Goal: Task Accomplishment & Management: Manage account settings

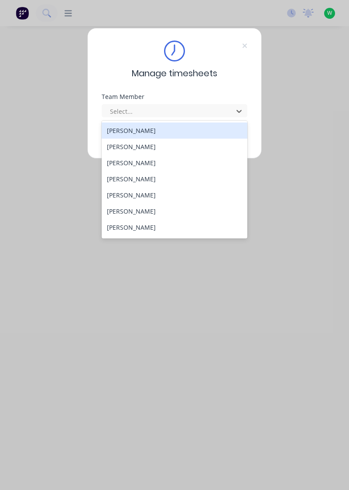
click at [151, 143] on div "[PERSON_NAME]" at bounding box center [175, 147] width 146 height 16
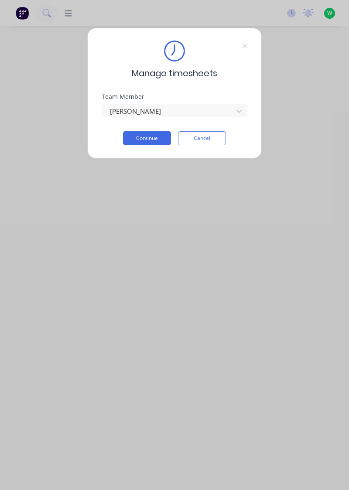
click at [157, 136] on button "Continue" at bounding box center [147, 138] width 48 height 14
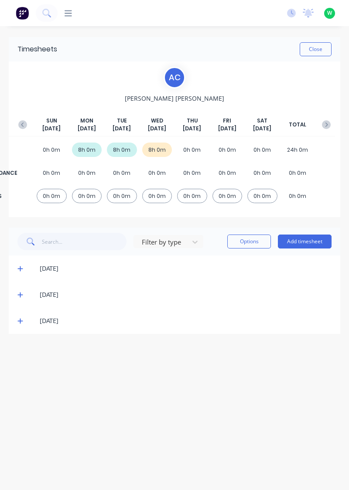
click at [19, 321] on icon at bounding box center [20, 321] width 6 height 6
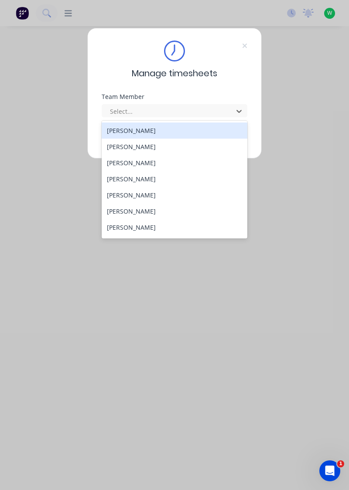
click at [138, 160] on div "[PERSON_NAME]" at bounding box center [175, 163] width 146 height 16
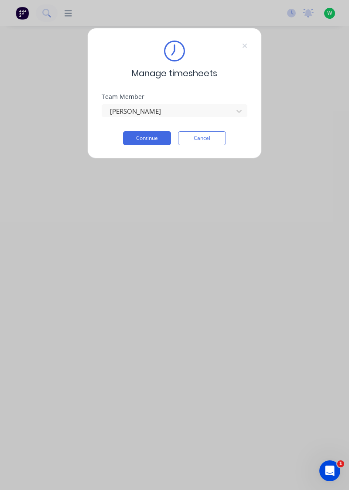
click at [155, 136] on button "Continue" at bounding box center [147, 138] width 48 height 14
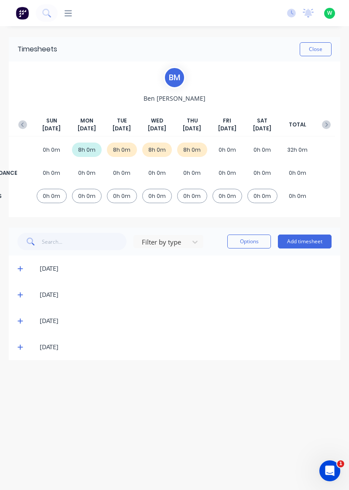
click at [11, 348] on div "[DATE]" at bounding box center [174, 347] width 331 height 26
click at [19, 346] on icon at bounding box center [20, 347] width 6 height 6
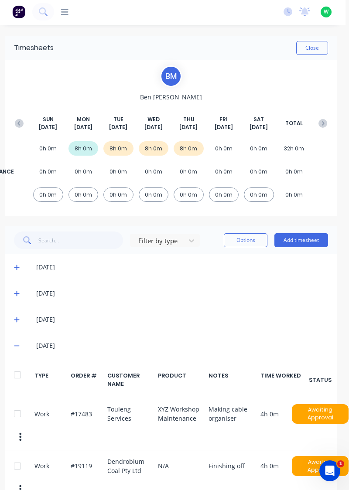
scroll to position [0, 3]
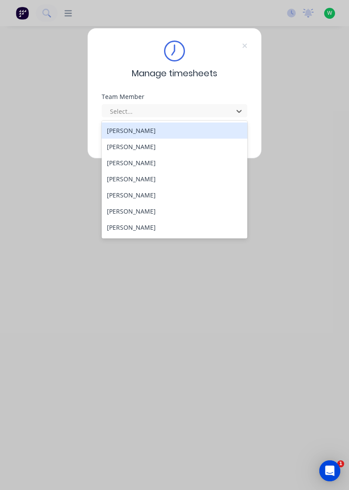
click at [142, 143] on div "[PERSON_NAME]" at bounding box center [175, 147] width 146 height 16
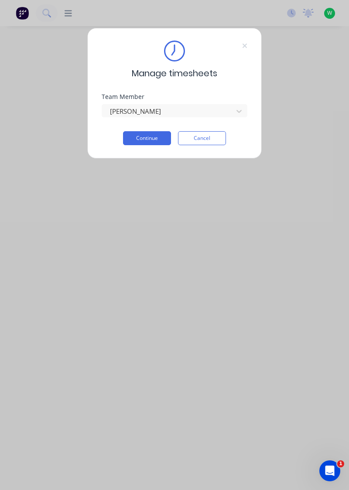
click at [156, 126] on div "Team Member Aidan Calvert" at bounding box center [175, 112] width 146 height 37
click at [164, 141] on button "Continue" at bounding box center [147, 138] width 48 height 14
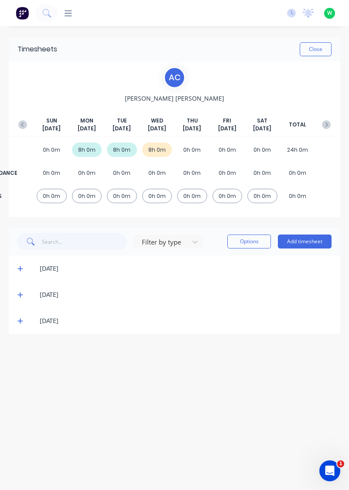
click at [21, 323] on icon at bounding box center [20, 321] width 6 height 6
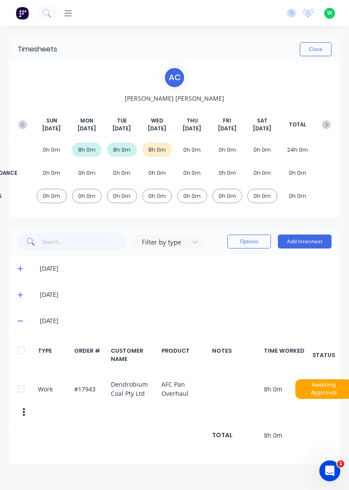
click at [310, 239] on button "Add timesheet" at bounding box center [305, 242] width 54 height 14
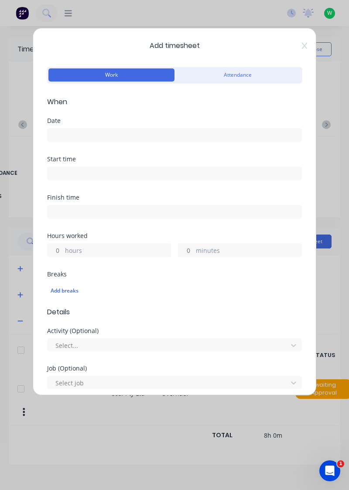
click at [190, 129] on input at bounding box center [175, 135] width 254 height 13
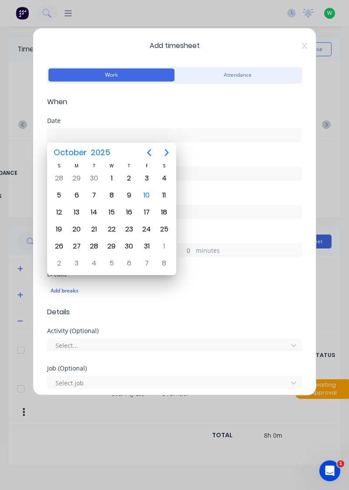
click at [130, 194] on div "9" at bounding box center [129, 195] width 13 height 13
type input "09/10/2025"
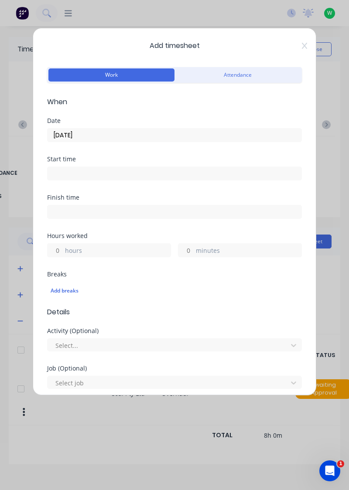
click at [96, 249] on label "hours" at bounding box center [118, 251] width 106 height 11
click at [63, 249] on input "hours" at bounding box center [55, 250] width 15 height 13
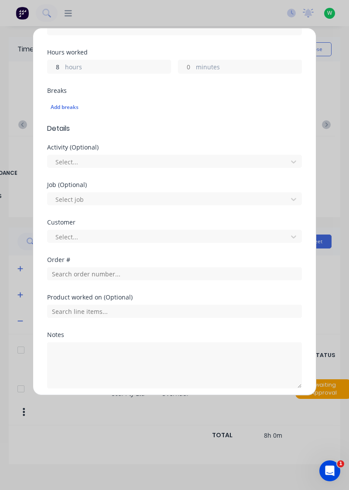
scroll to position [215, 0]
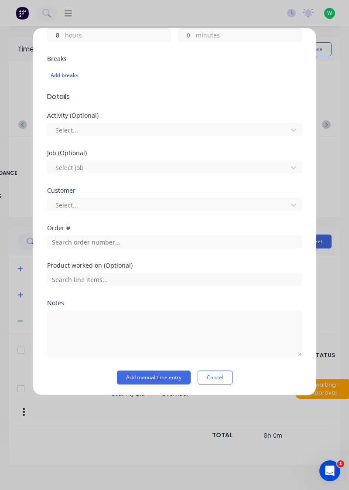
type input "8"
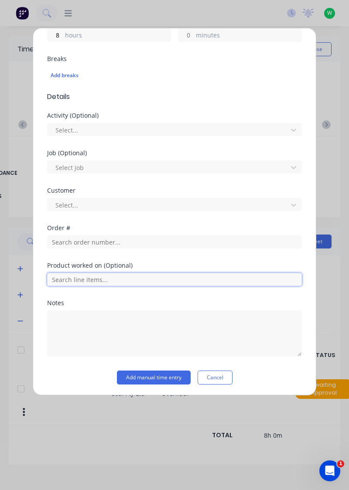
click at [110, 276] on input "text" at bounding box center [174, 279] width 255 height 13
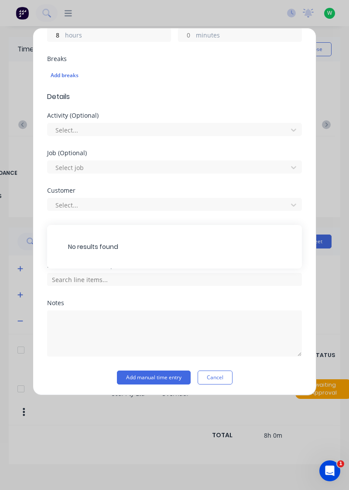
click at [128, 242] on div "No results found" at bounding box center [174, 247] width 255 height 44
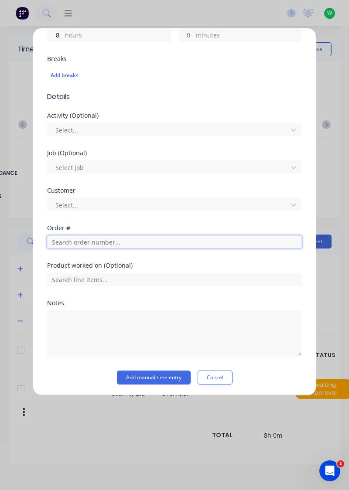
click at [142, 236] on input "text" at bounding box center [174, 241] width 255 height 13
type input "17943"
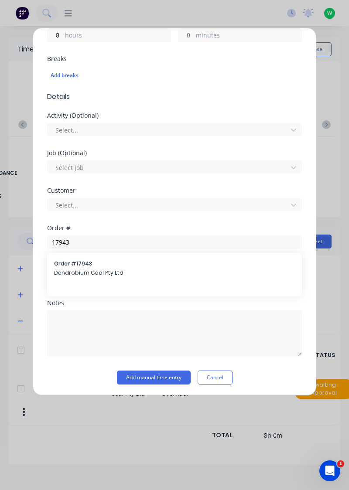
click at [83, 262] on span "Order # 17943" at bounding box center [174, 264] width 241 height 8
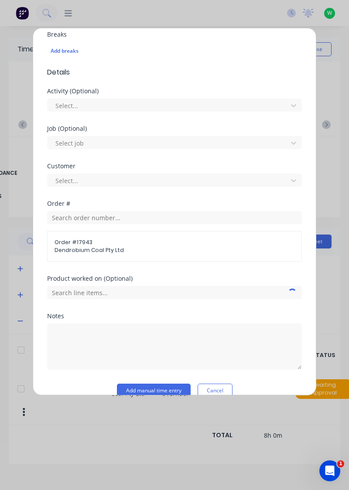
scroll to position [252, 0]
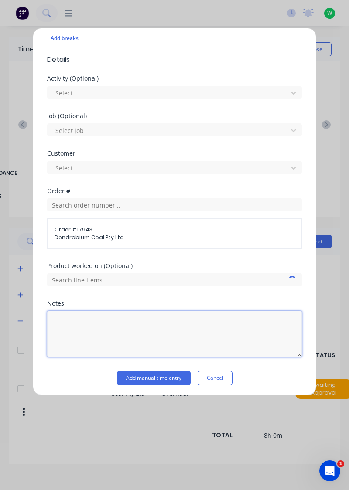
click at [108, 334] on textarea at bounding box center [174, 334] width 255 height 46
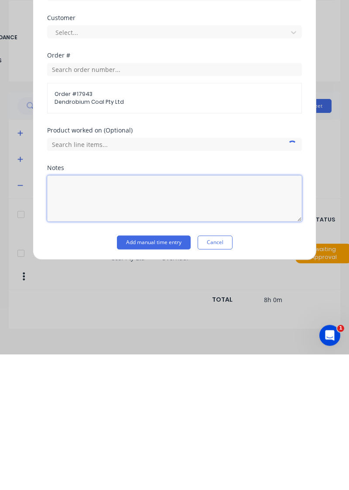
scroll to position [8, 0]
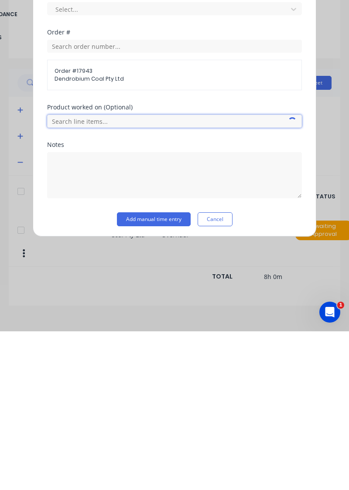
click at [118, 274] on input "text" at bounding box center [174, 279] width 255 height 13
click at [101, 322] on span "AFC Pan Overhaul" at bounding box center [181, 324] width 227 height 8
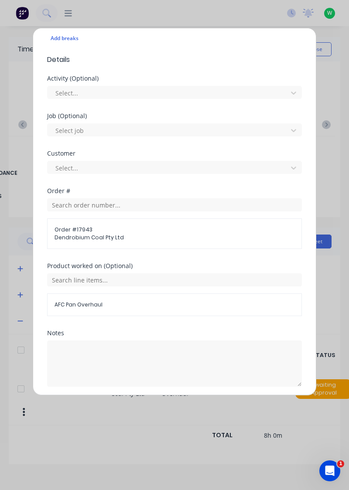
scroll to position [282, 0]
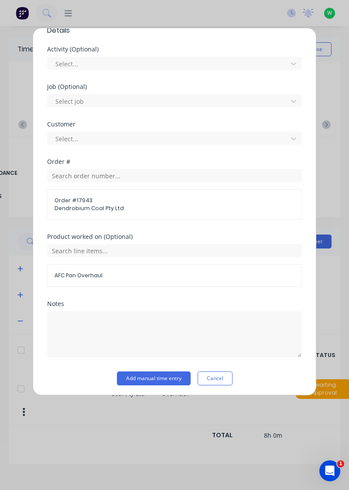
click at [160, 378] on button "Add manual time entry" at bounding box center [154, 378] width 74 height 14
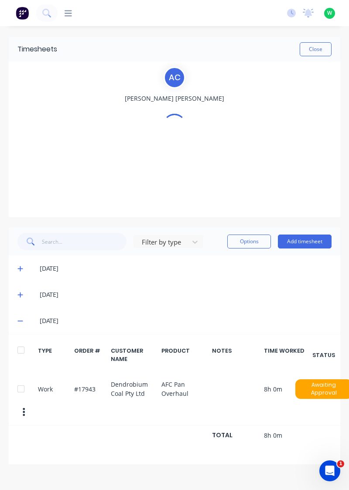
scroll to position [0, 0]
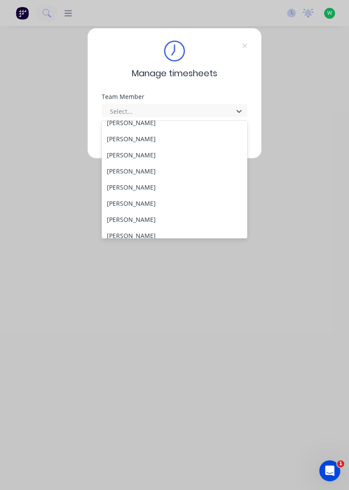
scroll to position [24, 0]
click at [140, 155] on div "[PERSON_NAME]" at bounding box center [175, 155] width 146 height 16
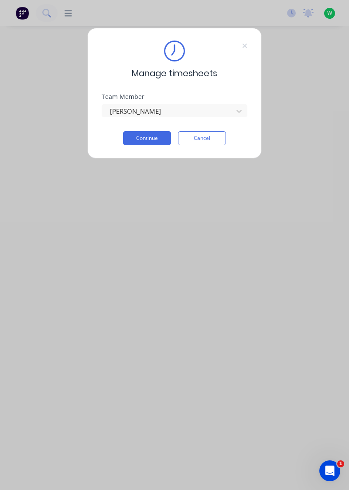
click at [152, 140] on button "Continue" at bounding box center [147, 138] width 48 height 14
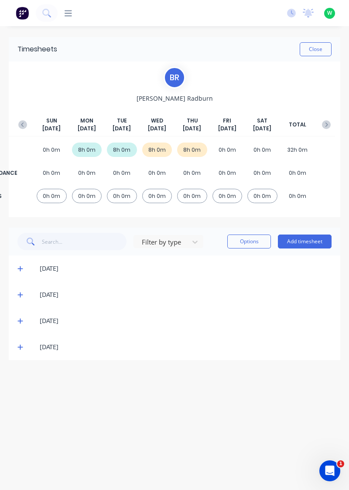
click at [26, 348] on div "[DATE]" at bounding box center [179, 347] width 306 height 10
click at [18, 346] on icon at bounding box center [19, 347] width 5 height 5
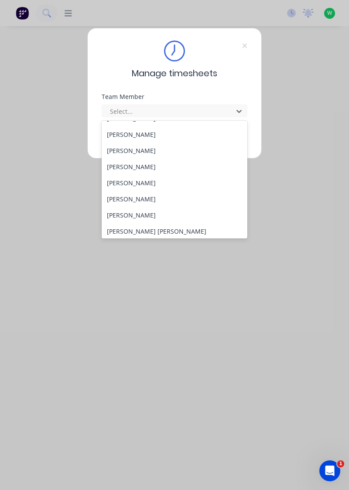
scroll to position [58, 0]
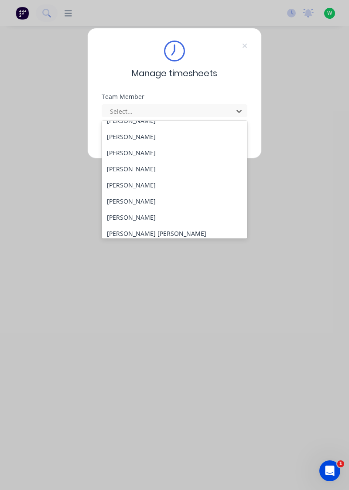
click at [118, 153] on div "[PERSON_NAME]" at bounding box center [175, 153] width 146 height 16
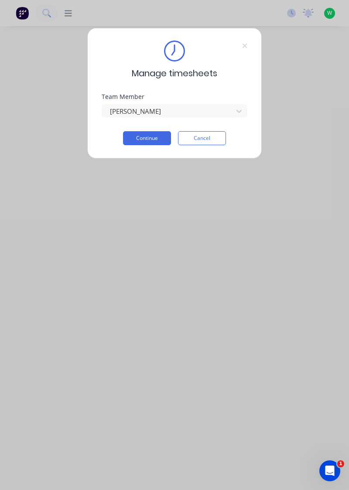
click at [131, 140] on button "Continue" at bounding box center [147, 138] width 48 height 14
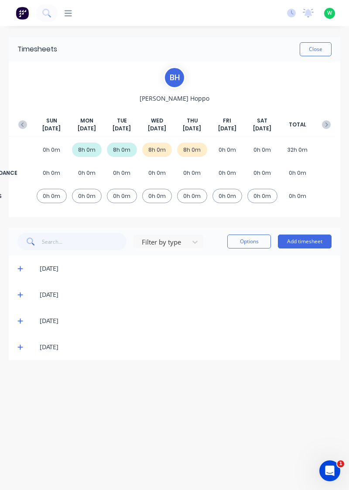
click at [21, 347] on icon at bounding box center [20, 347] width 6 height 6
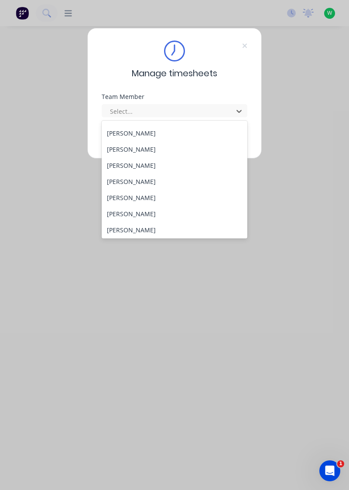
scroll to position [44, 0]
click at [113, 170] on div "[PERSON_NAME]" at bounding box center [175, 167] width 146 height 16
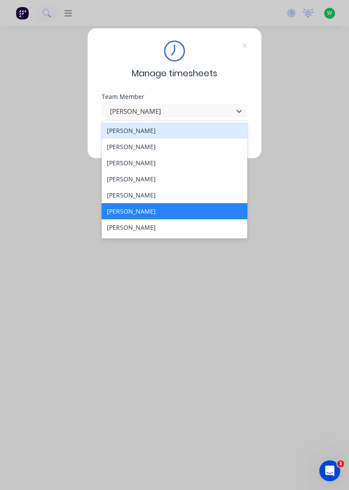
click at [119, 225] on div "[PERSON_NAME]" at bounding box center [175, 227] width 146 height 16
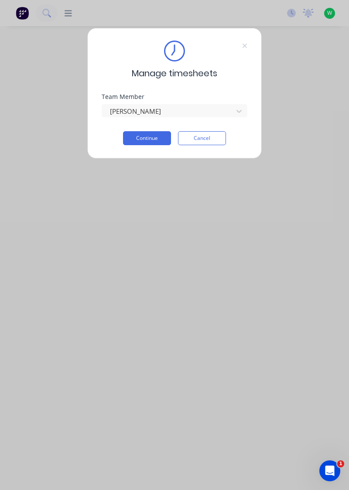
click at [136, 138] on button "Continue" at bounding box center [147, 138] width 48 height 14
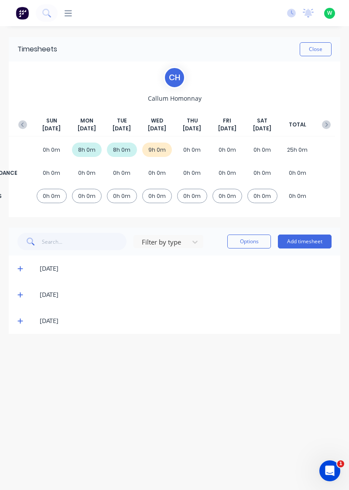
click at [23, 323] on span at bounding box center [21, 321] width 8 height 9
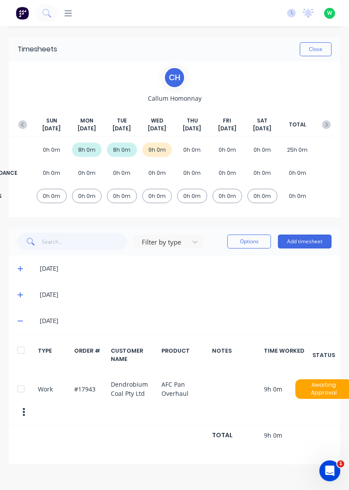
click at [305, 239] on button "Add timesheet" at bounding box center [305, 242] width 54 height 14
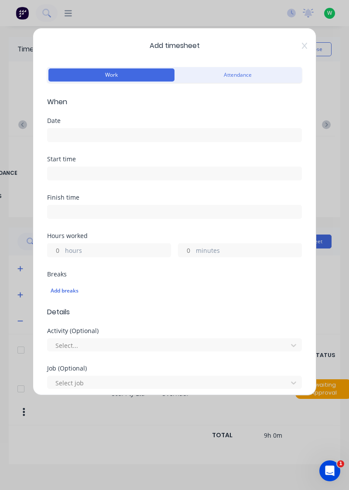
click at [162, 133] on input at bounding box center [175, 135] width 254 height 13
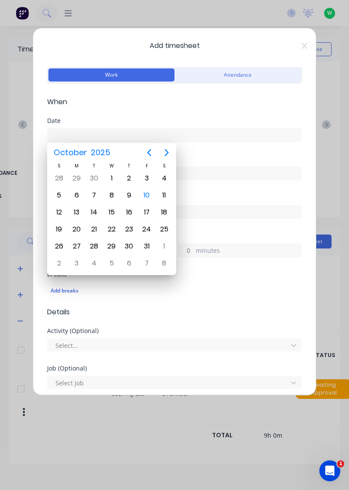
click at [129, 189] on div "9" at bounding box center [129, 195] width 13 height 13
type input "09/10/2025"
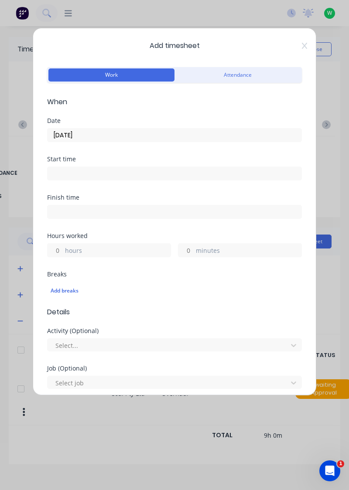
click at [122, 248] on label "hours" at bounding box center [118, 251] width 106 height 11
click at [63, 248] on input "hours" at bounding box center [55, 250] width 15 height 13
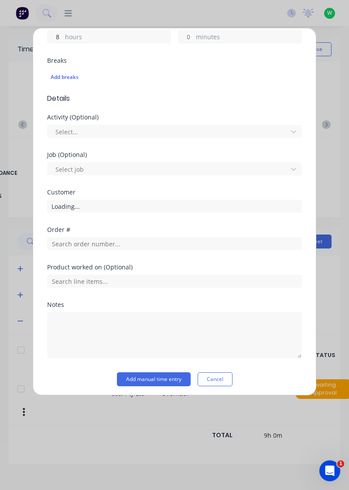
scroll to position [215, 0]
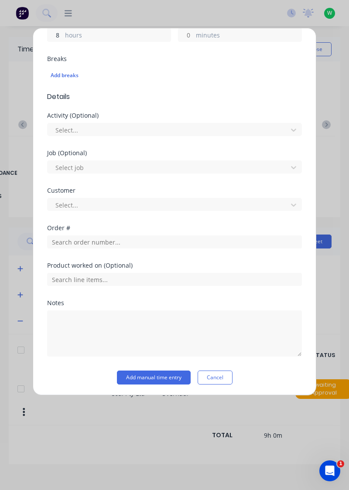
type input "8"
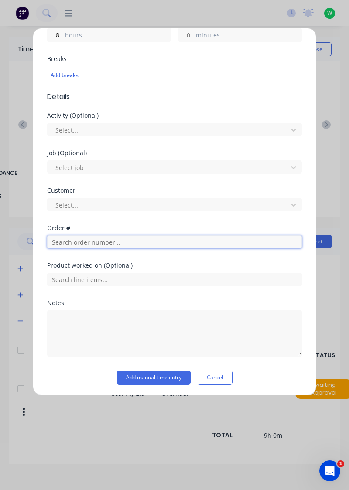
click at [130, 241] on input "text" at bounding box center [174, 241] width 255 height 13
type input "17943"
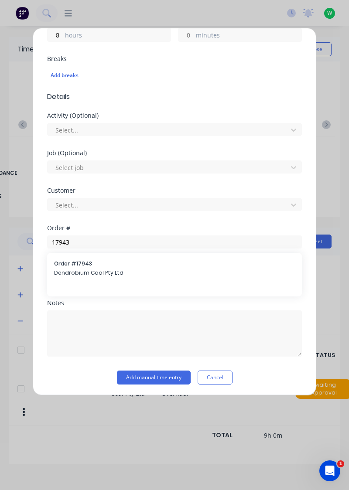
click at [99, 266] on span "Order # 17943" at bounding box center [174, 264] width 241 height 8
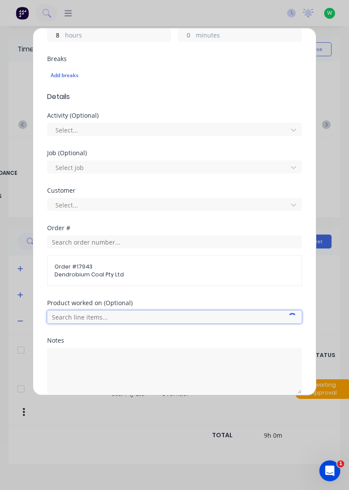
click at [119, 315] on input "text" at bounding box center [174, 316] width 255 height 13
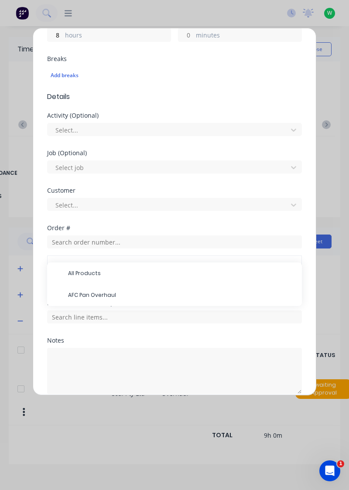
click at [115, 294] on span "AFC Pan Overhaul" at bounding box center [181, 295] width 227 height 8
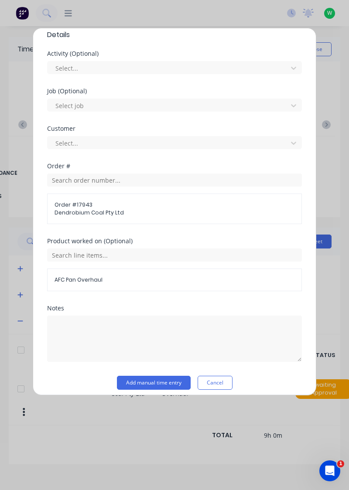
scroll to position [282, 0]
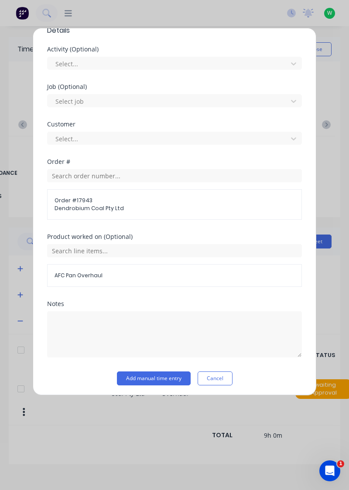
click at [166, 378] on button "Add manual time entry" at bounding box center [154, 378] width 74 height 14
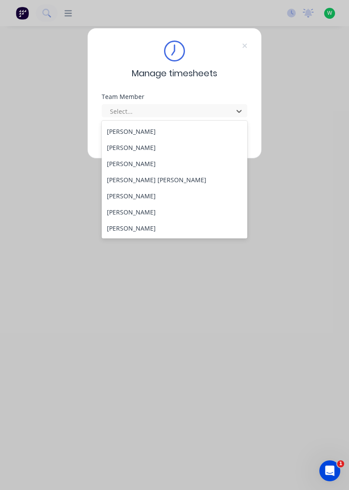
scroll to position [119, 0]
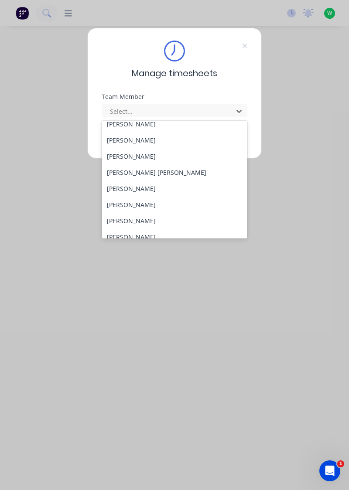
click at [129, 155] on div "[PERSON_NAME]" at bounding box center [175, 156] width 146 height 16
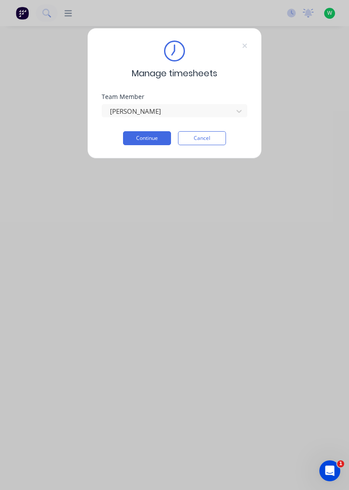
click at [157, 137] on button "Continue" at bounding box center [147, 138] width 48 height 14
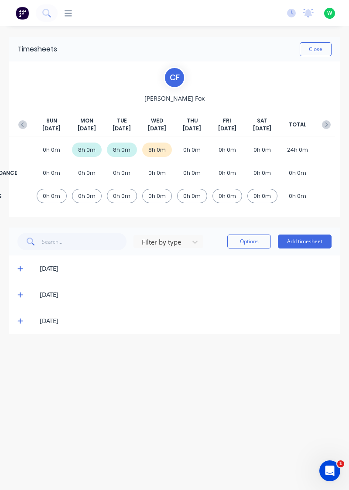
click at [13, 322] on div "[DATE]" at bounding box center [174, 321] width 331 height 26
click at [19, 320] on icon at bounding box center [19, 321] width 5 height 5
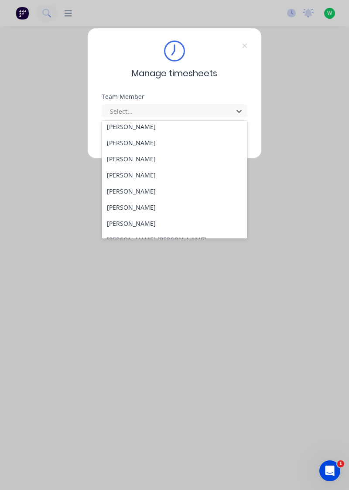
scroll to position [55, 0]
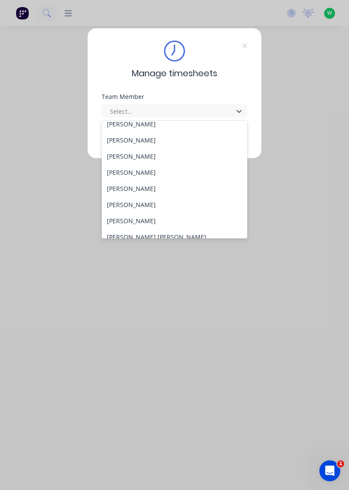
click at [157, 187] on div "[PERSON_NAME]" at bounding box center [175, 189] width 146 height 16
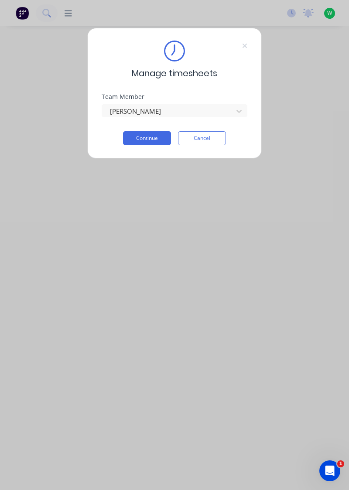
click at [155, 136] on button "Continue" at bounding box center [147, 138] width 48 height 14
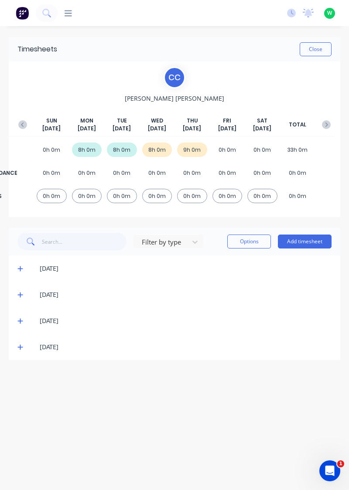
click at [20, 344] on icon at bounding box center [20, 347] width 6 height 6
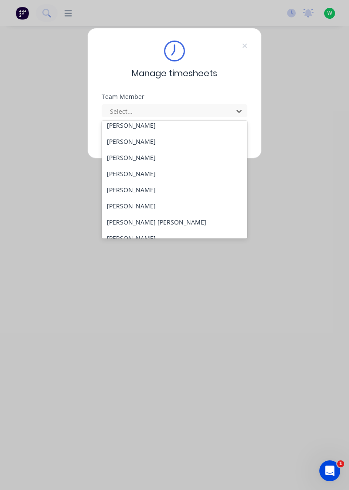
scroll to position [71, 0]
click at [146, 192] on div "[PERSON_NAME]" at bounding box center [175, 189] width 146 height 16
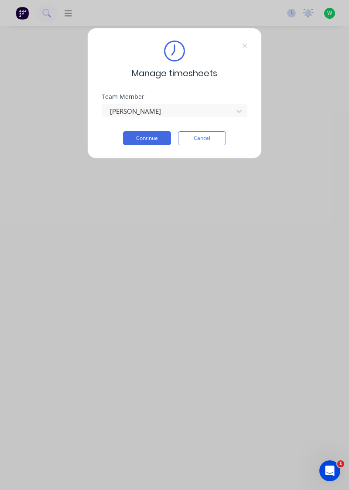
click at [156, 136] on button "Continue" at bounding box center [147, 138] width 48 height 14
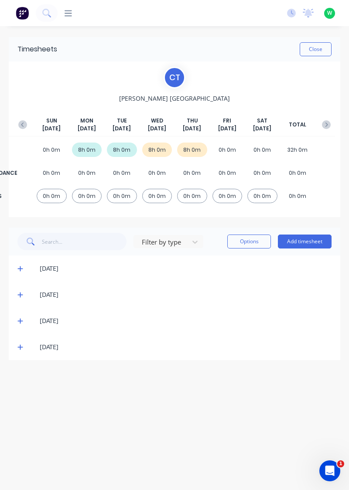
click at [19, 344] on icon at bounding box center [20, 347] width 6 height 6
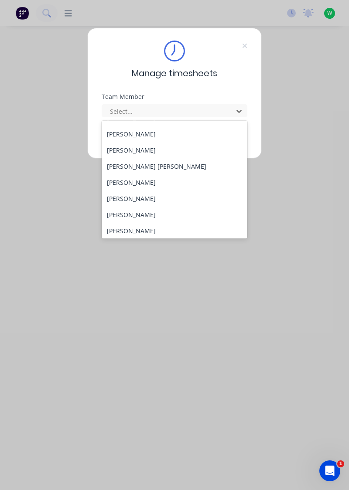
scroll to position [113, 0]
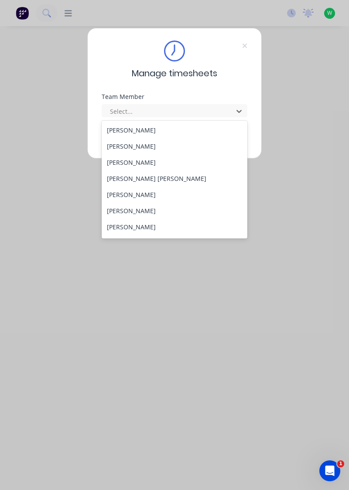
click at [138, 174] on div "[PERSON_NAME] [PERSON_NAME]" at bounding box center [175, 178] width 146 height 16
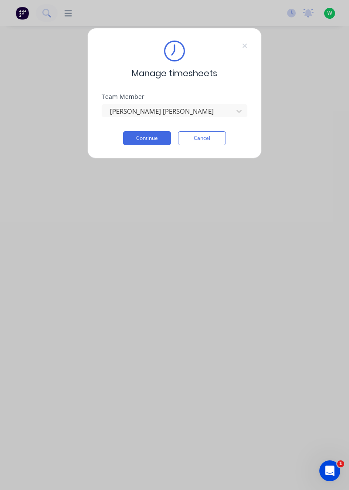
click at [147, 134] on button "Continue" at bounding box center [147, 138] width 48 height 14
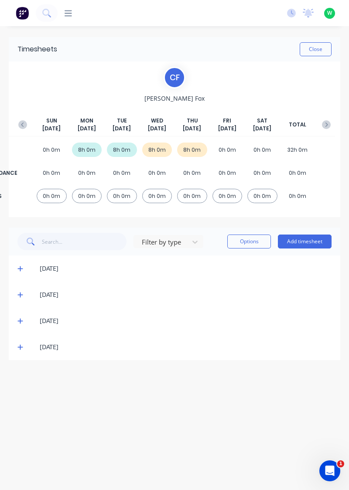
click at [20, 350] on span at bounding box center [21, 347] width 8 height 9
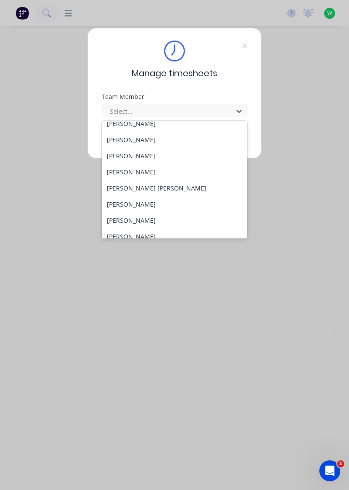
scroll to position [105, 0]
click at [131, 201] on div "[PERSON_NAME]" at bounding box center [175, 203] width 146 height 16
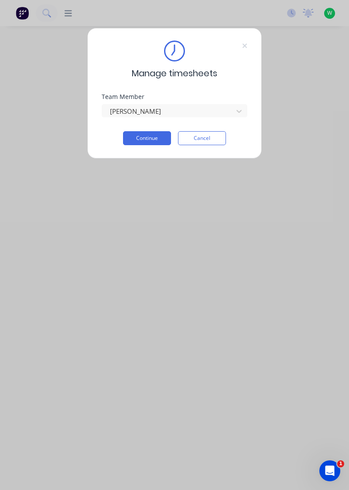
click at [157, 135] on button "Continue" at bounding box center [147, 138] width 48 height 14
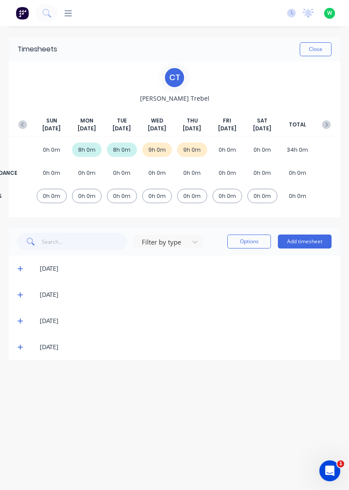
click at [20, 349] on icon at bounding box center [20, 347] width 6 height 6
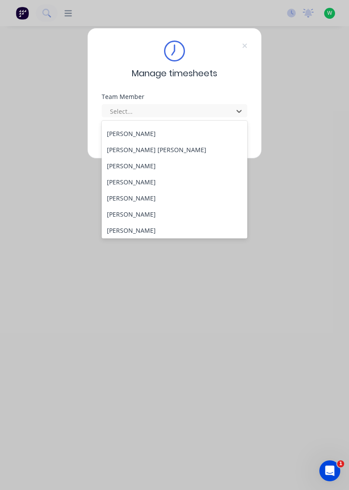
scroll to position [143, 0]
click at [148, 181] on div "[PERSON_NAME]" at bounding box center [175, 181] width 146 height 16
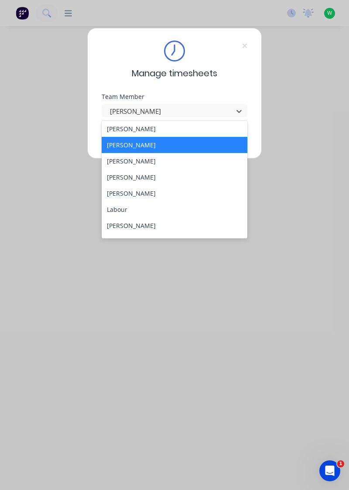
scroll to position [181, 0]
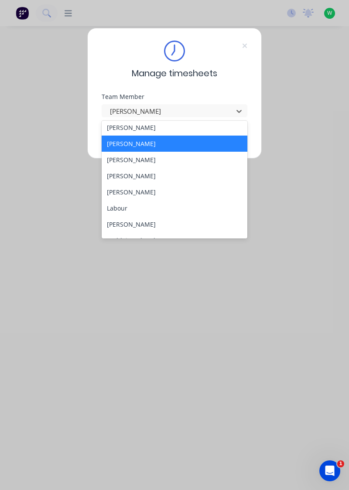
click at [133, 176] on div "[PERSON_NAME]" at bounding box center [175, 176] width 146 height 16
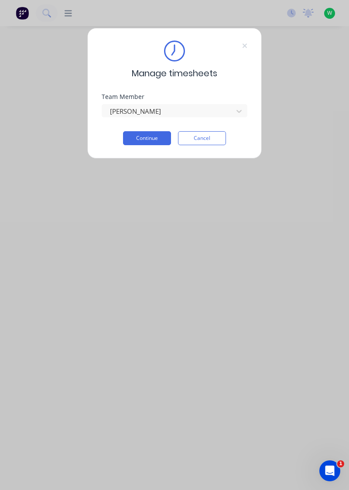
click at [148, 137] on button "Continue" at bounding box center [147, 138] width 48 height 14
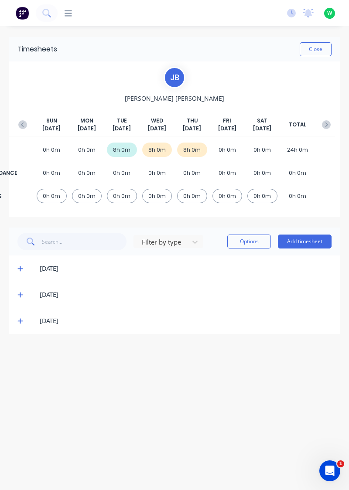
click at [20, 324] on span at bounding box center [21, 321] width 8 height 9
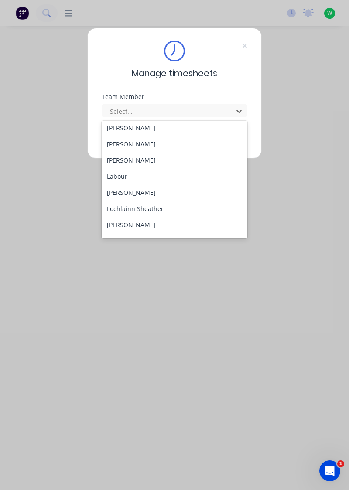
scroll to position [212, 0]
click at [138, 159] on div "[PERSON_NAME]" at bounding box center [175, 161] width 146 height 16
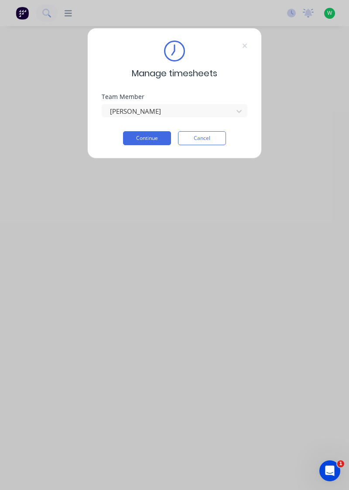
click at [155, 135] on button "Continue" at bounding box center [147, 138] width 48 height 14
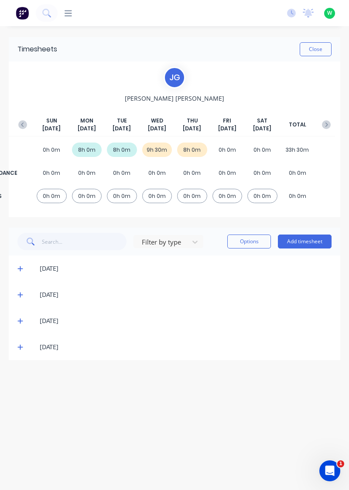
click at [22, 346] on icon at bounding box center [20, 347] width 6 height 6
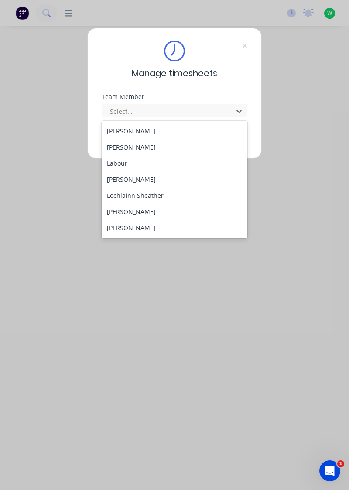
scroll to position [227, 0]
click at [140, 174] on div "[PERSON_NAME]" at bounding box center [175, 178] width 146 height 16
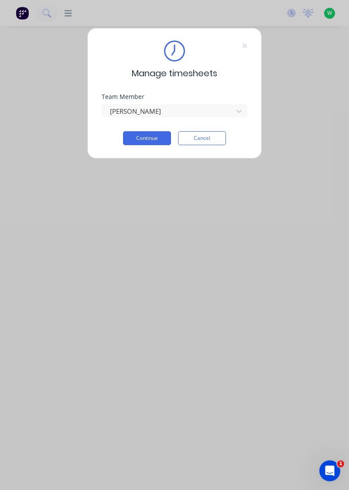
click at [154, 135] on button "Continue" at bounding box center [147, 138] width 48 height 14
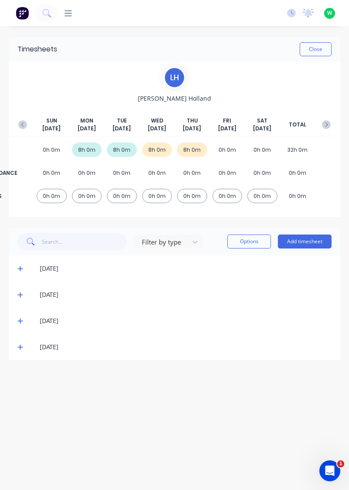
click at [24, 347] on span at bounding box center [21, 347] width 8 height 9
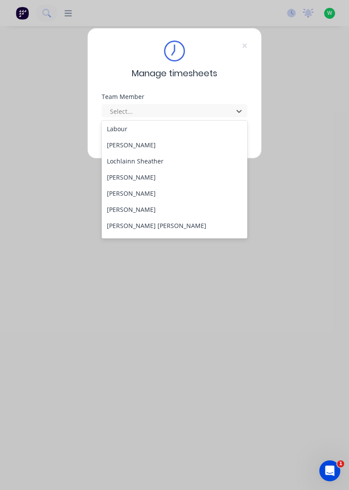
scroll to position [260, 0]
click at [145, 176] on div "[PERSON_NAME]" at bounding box center [175, 177] width 146 height 16
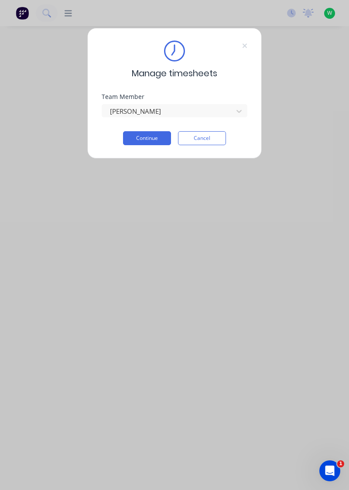
click at [157, 138] on button "Continue" at bounding box center [147, 138] width 48 height 14
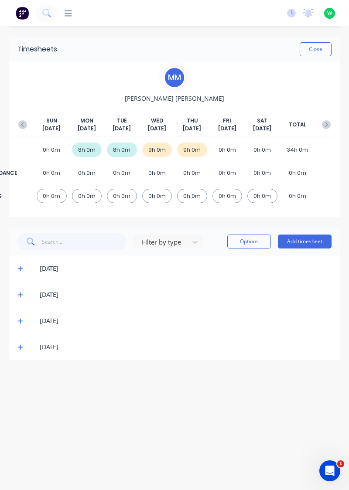
click at [20, 349] on icon at bounding box center [20, 347] width 6 height 6
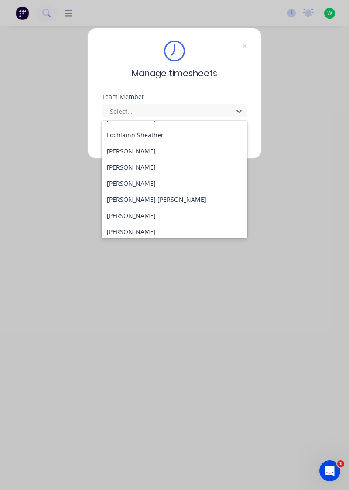
scroll to position [285, 0]
click at [115, 165] on div "[PERSON_NAME]" at bounding box center [175, 168] width 146 height 16
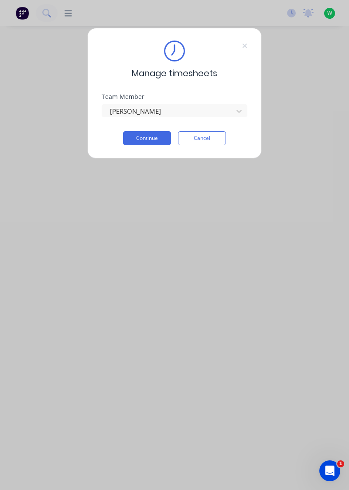
click at [140, 140] on button "Continue" at bounding box center [147, 138] width 48 height 14
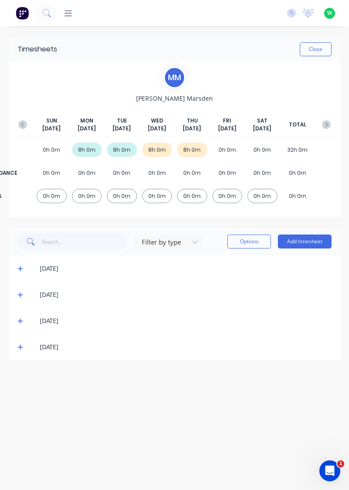
click at [10, 348] on div "[DATE]" at bounding box center [174, 347] width 331 height 26
click at [19, 347] on icon at bounding box center [20, 347] width 6 height 6
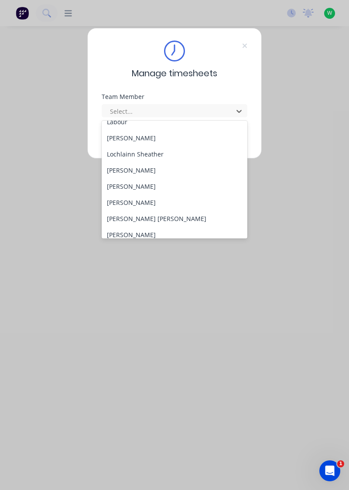
scroll to position [268, 0]
click at [151, 197] on div "[PERSON_NAME]" at bounding box center [175, 201] width 146 height 16
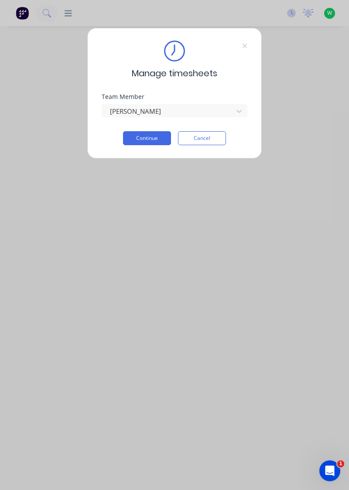
click at [156, 139] on button "Continue" at bounding box center [147, 138] width 48 height 14
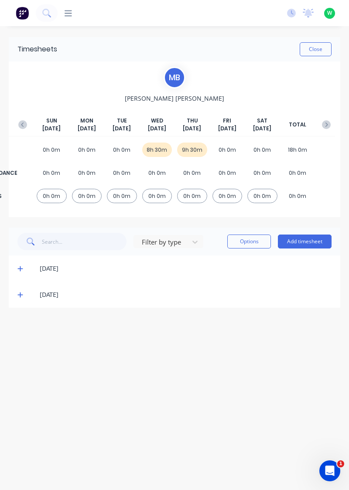
click at [24, 297] on span at bounding box center [21, 294] width 8 height 9
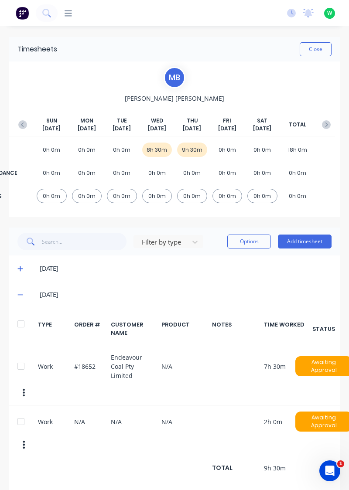
click at [28, 437] on button "button" at bounding box center [24, 445] width 18 height 16
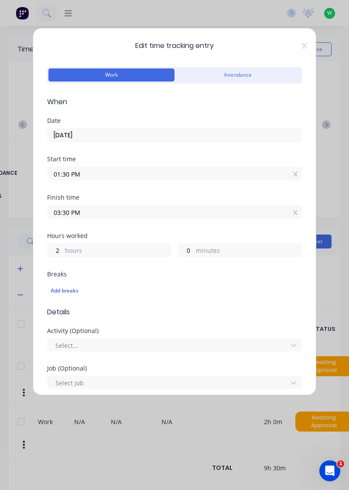
click at [65, 247] on label "hours" at bounding box center [118, 251] width 106 height 11
click at [63, 247] on input "2" at bounding box center [55, 250] width 15 height 13
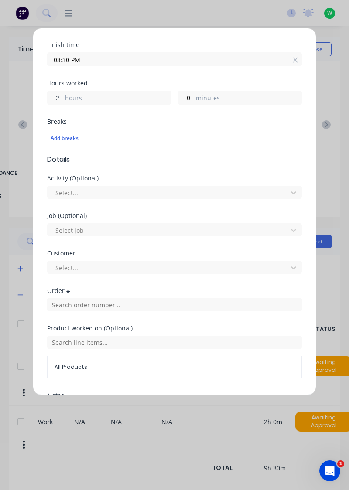
scroll to position [154, 0]
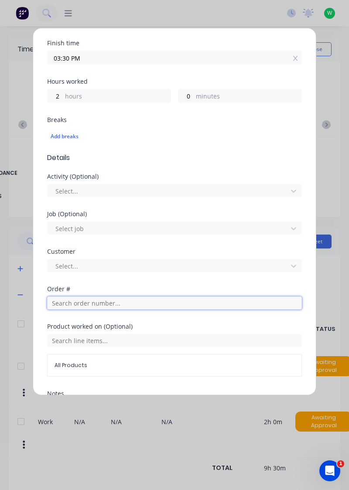
click at [90, 300] on input "text" at bounding box center [174, 302] width 255 height 13
type input "19224"
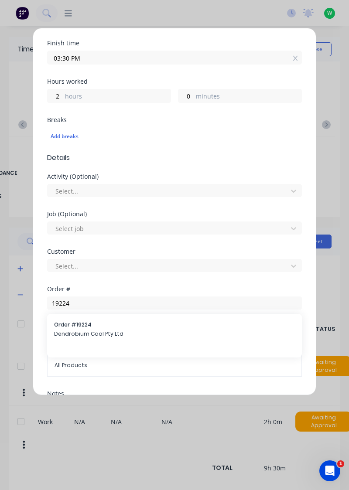
click at [118, 330] on span "Dendrobium Coal Pty Ltd" at bounding box center [174, 334] width 241 height 8
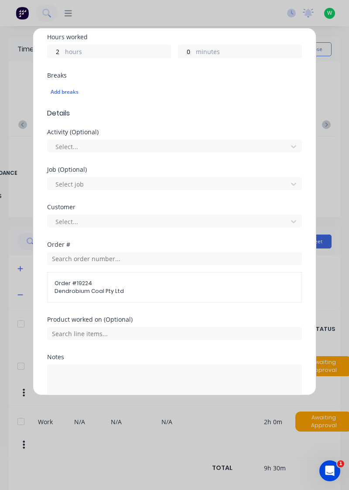
scroll to position [225, 0]
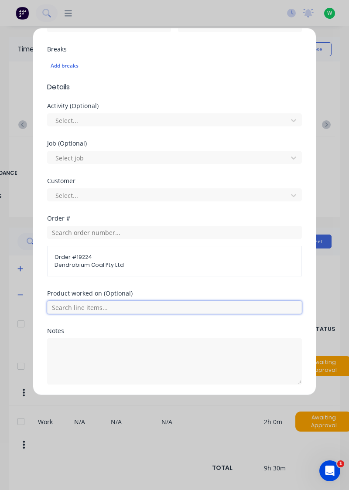
click at [139, 303] on input "text" at bounding box center [174, 307] width 255 height 13
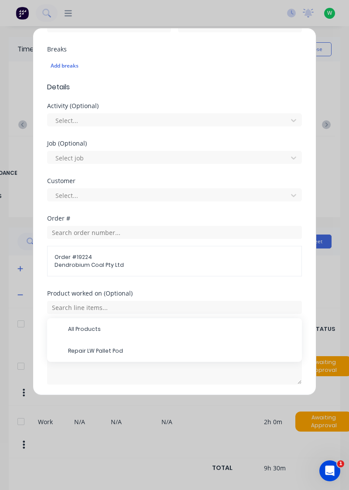
click at [115, 347] on span "Repair LW Pallet Pod" at bounding box center [181, 351] width 227 height 8
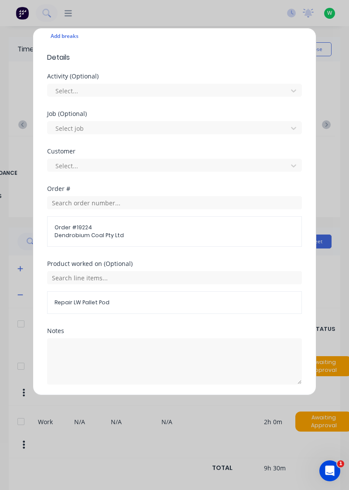
click at [160, 402] on button "Edit time tracking entry" at bounding box center [153, 406] width 75 height 14
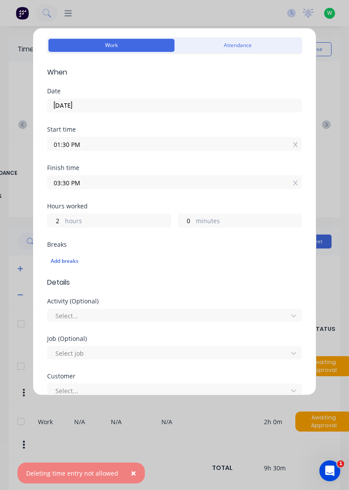
scroll to position [0, 0]
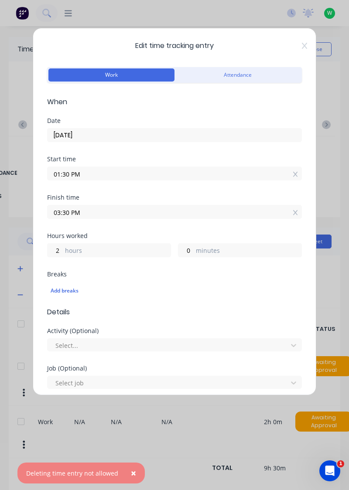
click at [305, 44] on icon at bounding box center [304, 45] width 5 height 7
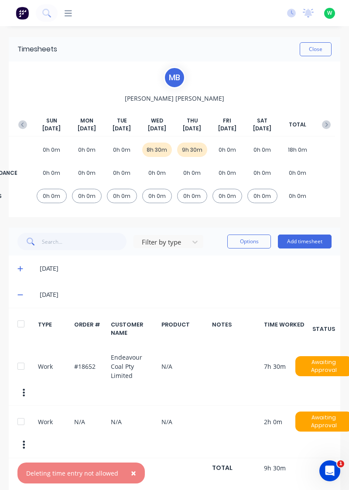
click at [16, 358] on div at bounding box center [20, 366] width 17 height 17
click at [18, 360] on div at bounding box center [20, 366] width 17 height 17
click at [21, 413] on div at bounding box center [20, 421] width 17 height 17
click at [256, 239] on button "Options" at bounding box center [249, 242] width 44 height 14
click at [211, 260] on div "Delete" at bounding box center [229, 264] width 67 height 13
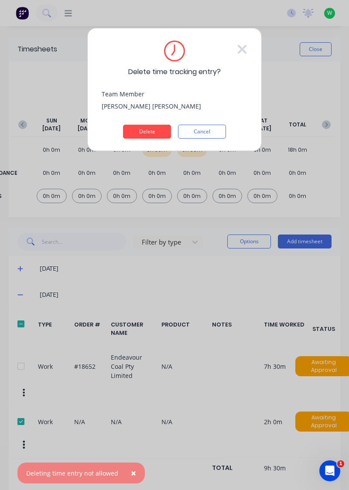
click at [152, 128] on button "Delete" at bounding box center [147, 132] width 48 height 14
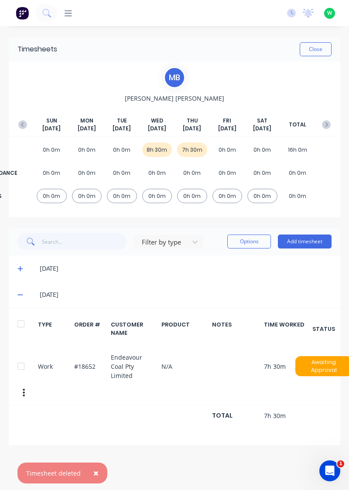
click at [310, 240] on button "Add timesheet" at bounding box center [305, 242] width 54 height 14
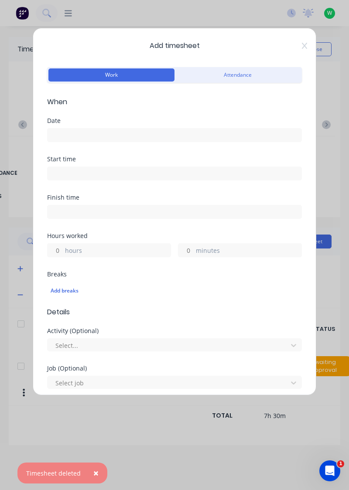
click at [167, 133] on input at bounding box center [175, 135] width 254 height 13
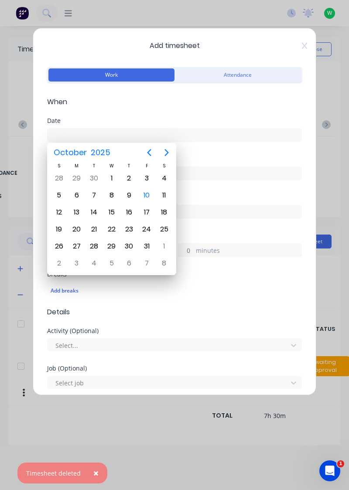
click at [127, 194] on div "9" at bounding box center [129, 195] width 13 height 13
type input "09/10/2025"
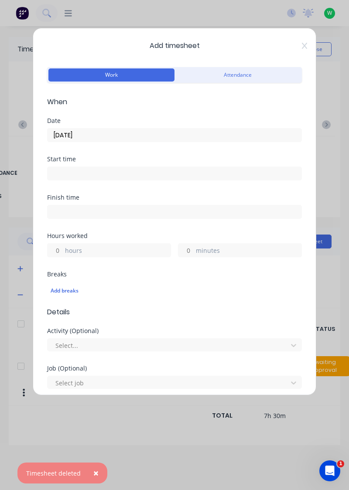
click at [121, 246] on label "hours" at bounding box center [118, 251] width 106 height 11
click at [63, 245] on input "hours" at bounding box center [55, 250] width 15 height 13
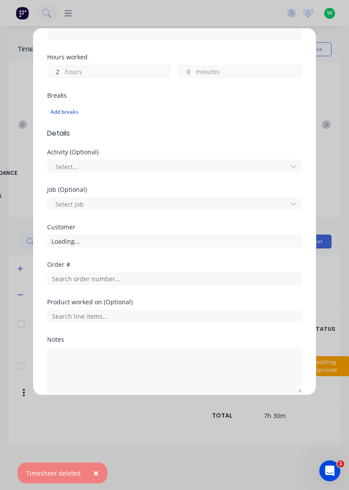
scroll to position [188, 0]
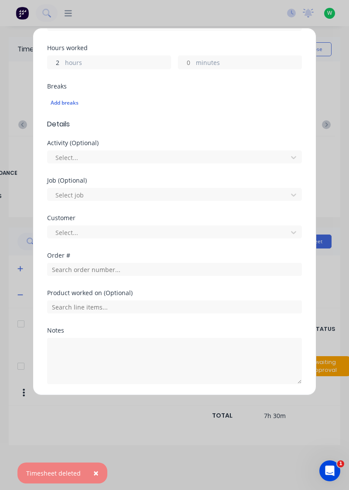
type input "2"
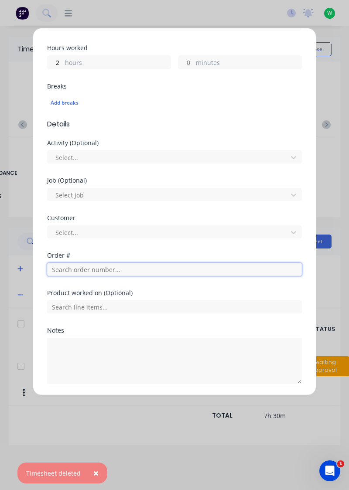
click at [143, 269] on input "text" at bounding box center [174, 269] width 255 height 13
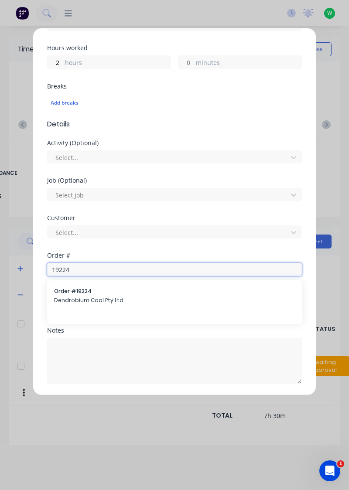
type input "19224"
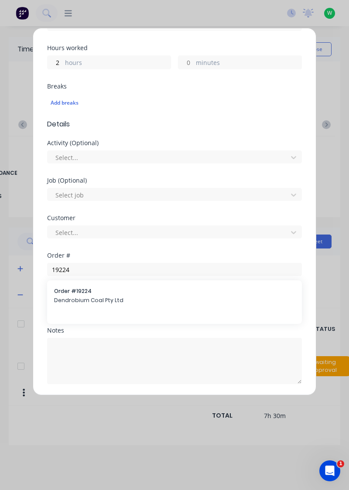
click at [106, 296] on span "Dendrobium Coal Pty Ltd" at bounding box center [174, 300] width 241 height 8
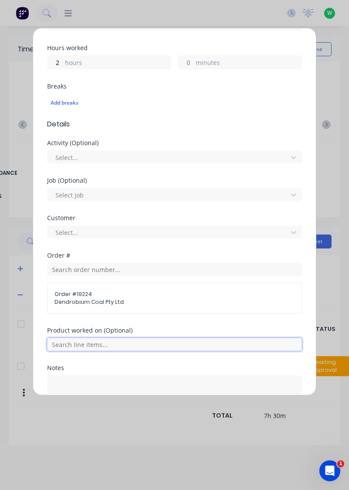
click at [112, 345] on input "text" at bounding box center [174, 344] width 255 height 13
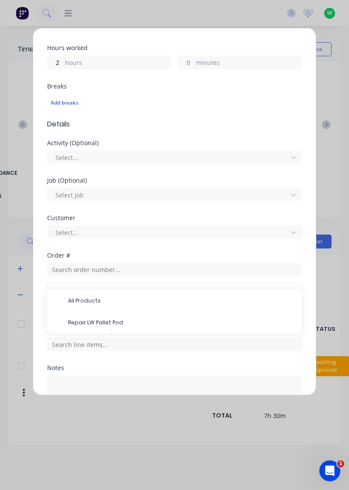
click at [109, 319] on span "Repair LW Pallet Pod" at bounding box center [181, 323] width 227 height 8
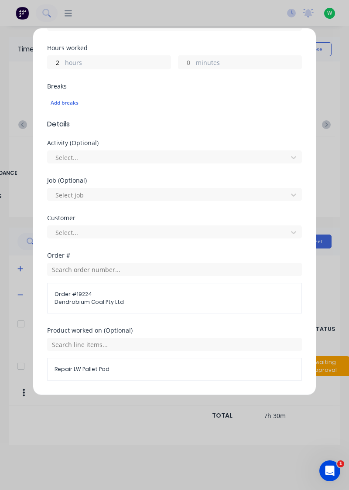
scroll to position [255, 0]
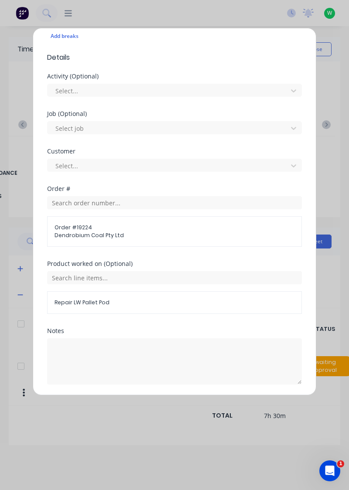
click at [160, 406] on button "Add manual time entry" at bounding box center [154, 406] width 74 height 14
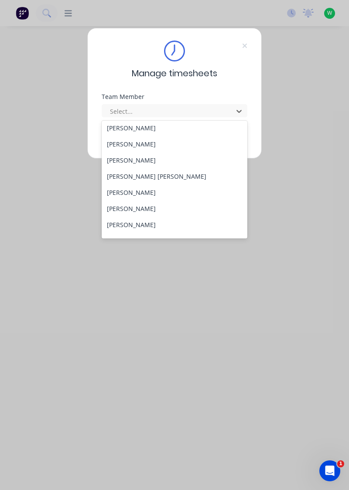
scroll to position [310, 0]
click at [123, 173] on div "[PERSON_NAME] [PERSON_NAME]" at bounding box center [175, 176] width 146 height 16
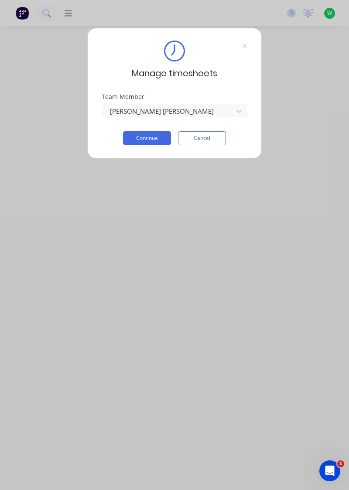
click at [156, 134] on button "Continue" at bounding box center [147, 138] width 48 height 14
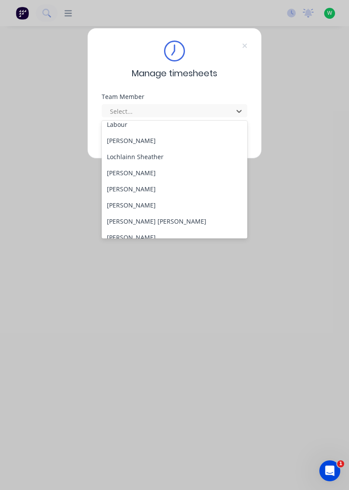
scroll to position [276, 0]
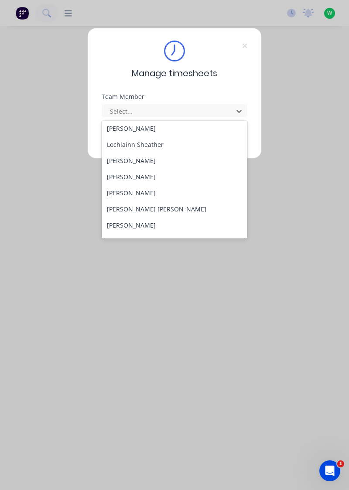
click at [126, 210] on div "[PERSON_NAME] [PERSON_NAME]" at bounding box center [175, 209] width 146 height 16
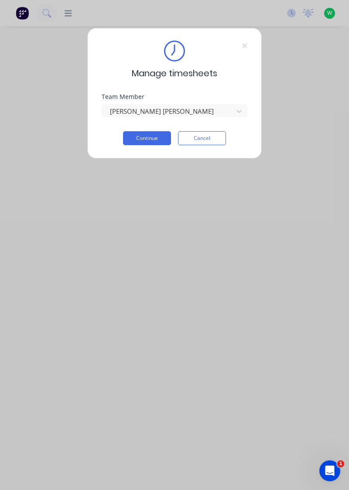
click at [152, 136] on button "Continue" at bounding box center [147, 138] width 48 height 14
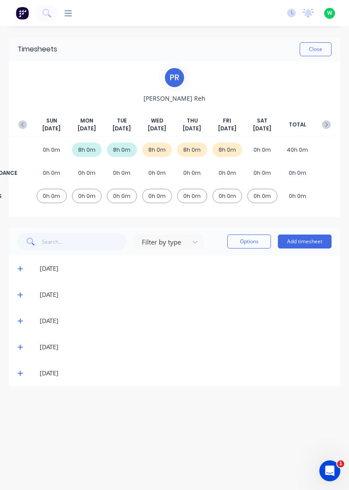
click at [20, 346] on icon at bounding box center [19, 347] width 5 height 5
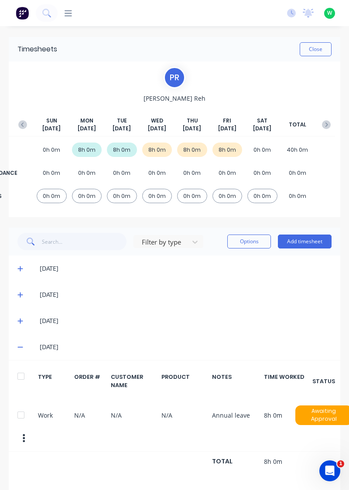
click at [20, 319] on icon at bounding box center [19, 321] width 5 height 5
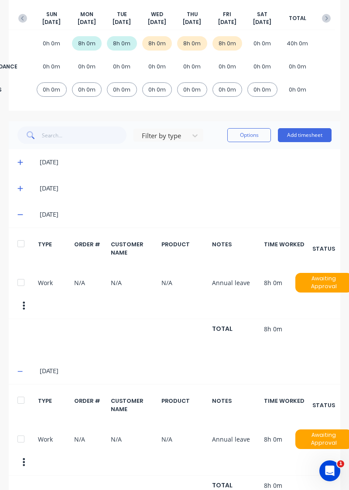
scroll to position [113, 0]
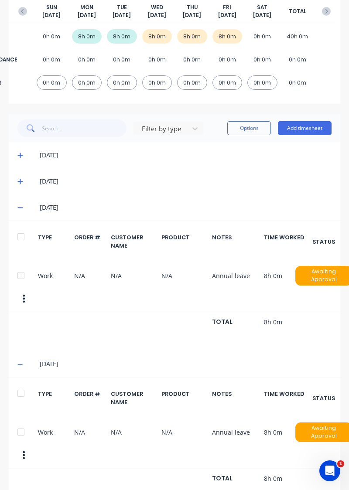
click at [20, 364] on icon at bounding box center [19, 364] width 5 height 1
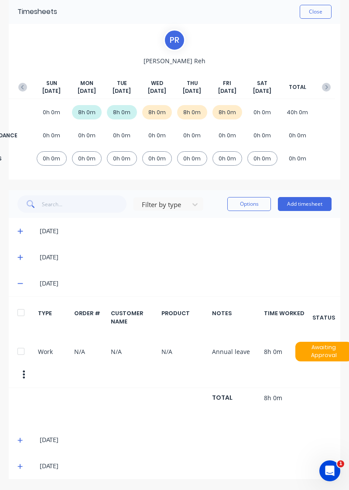
scroll to position [0, 0]
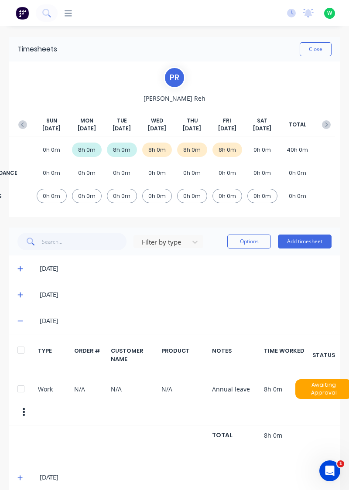
click at [25, 317] on span at bounding box center [21, 321] width 8 height 9
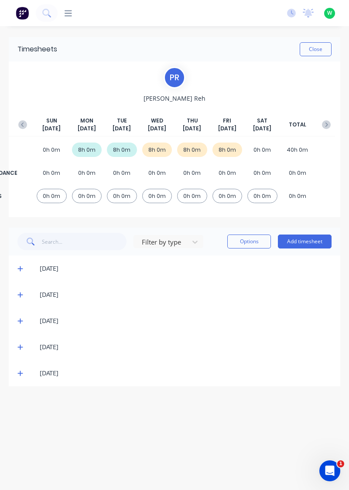
click at [19, 374] on icon at bounding box center [20, 373] width 6 height 6
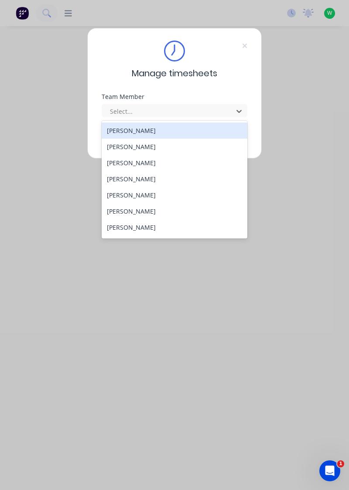
click at [138, 131] on div "[PERSON_NAME]" at bounding box center [175, 131] width 146 height 16
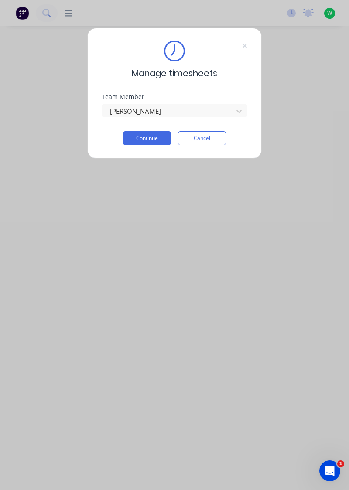
click at [148, 137] on button "Continue" at bounding box center [147, 138] width 48 height 14
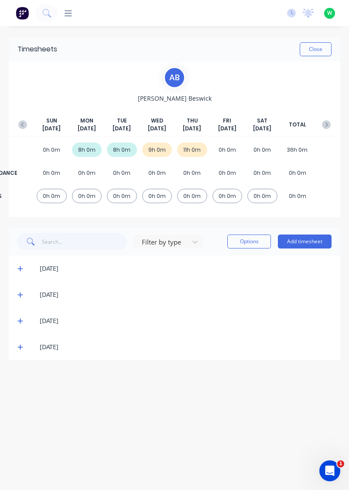
click at [333, 119] on div "[DATE] [DATE] [DATE] [DATE] [DATE] [DATE] [DATE] TOTAL" at bounding box center [174, 127] width 321 height 20
click at [334, 121] on div "[DATE] [DATE] [DATE] [DATE] [DATE] [DATE] [DATE] TOTAL" at bounding box center [174, 127] width 321 height 20
click at [332, 119] on button "button" at bounding box center [325, 125] width 17 height 16
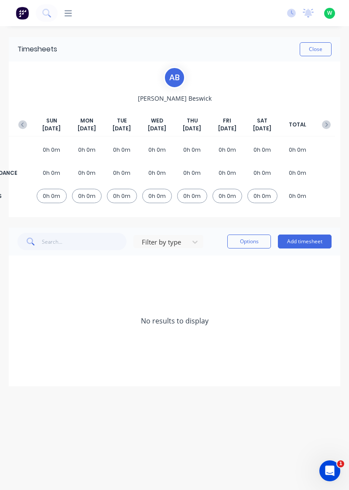
click at [324, 120] on icon "button" at bounding box center [326, 124] width 9 height 9
click at [194, 191] on div "0h 0m" at bounding box center [192, 196] width 30 height 14
click at [289, 243] on button "Add timesheet" at bounding box center [305, 242] width 54 height 14
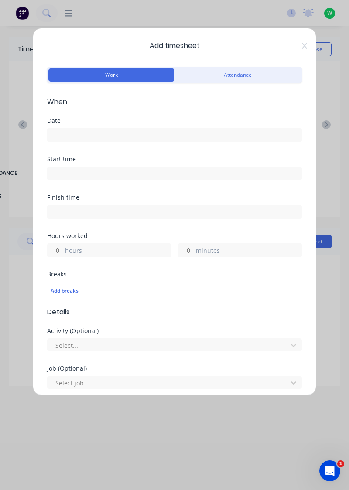
click at [185, 137] on input at bounding box center [175, 135] width 254 height 13
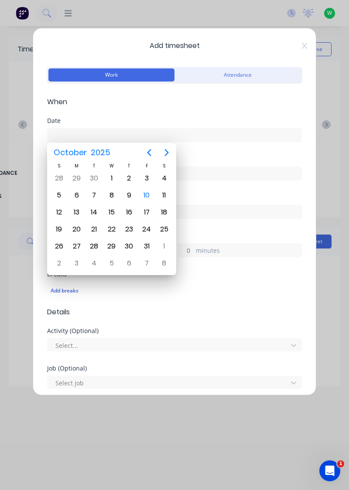
click at [167, 160] on button "Next page" at bounding box center [166, 152] width 17 height 17
click at [132, 211] on div "13" at bounding box center [129, 212] width 13 height 13
type input "13/11/2025"
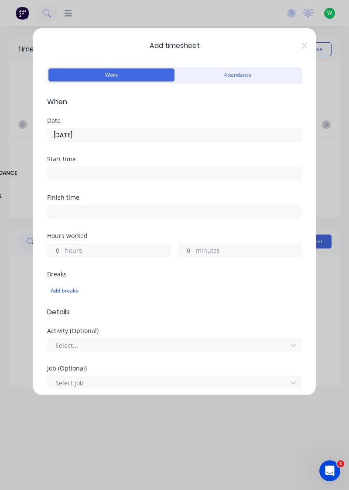
click at [126, 250] on label "hours" at bounding box center [118, 251] width 106 height 11
click at [63, 250] on input "hours" at bounding box center [55, 250] width 15 height 13
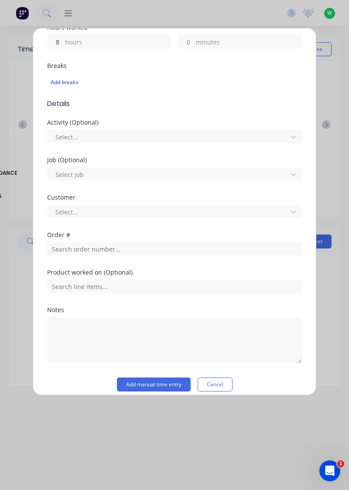
scroll to position [215, 0]
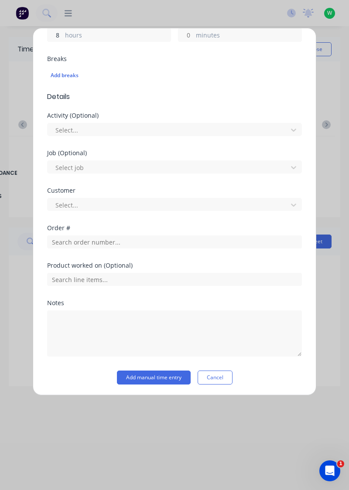
type input "8"
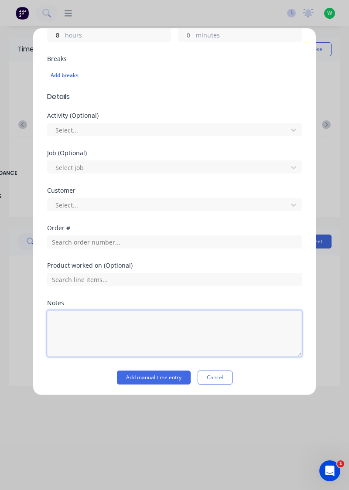
click at [104, 323] on textarea at bounding box center [174, 333] width 255 height 46
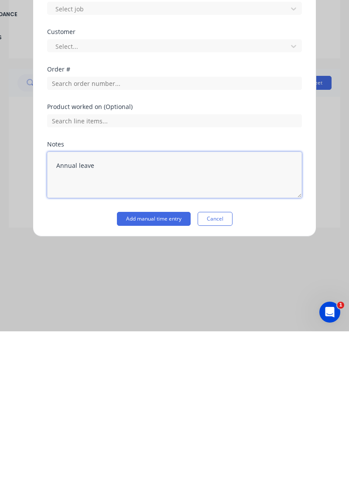
type textarea "Annual leave"
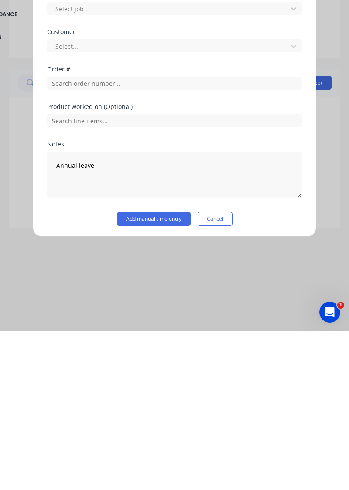
click at [158, 374] on button "Add manual time entry" at bounding box center [154, 378] width 74 height 14
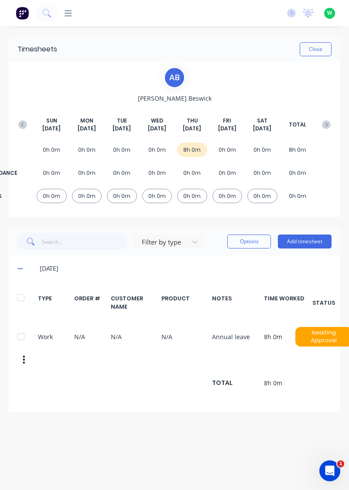
click at [310, 241] on button "Add timesheet" at bounding box center [305, 242] width 54 height 14
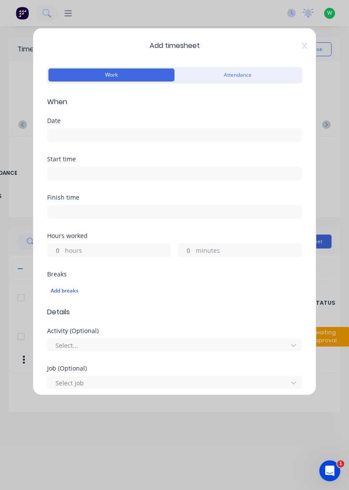
click at [219, 136] on input at bounding box center [175, 135] width 254 height 13
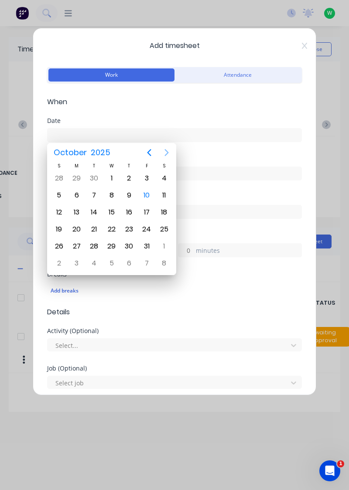
click at [170, 151] on icon "Next page" at bounding box center [166, 152] width 10 height 10
click at [170, 150] on icon "Next page" at bounding box center [166, 152] width 10 height 10
click at [168, 150] on icon "Next page" at bounding box center [166, 152] width 10 height 10
click at [150, 151] on icon "Previous page" at bounding box center [149, 152] width 4 height 7
click at [151, 152] on icon "Previous page" at bounding box center [149, 152] width 10 height 10
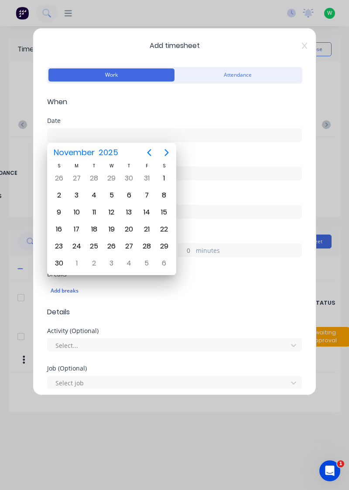
click at [146, 215] on div "14" at bounding box center [146, 212] width 13 height 13
type input "14/11/2025"
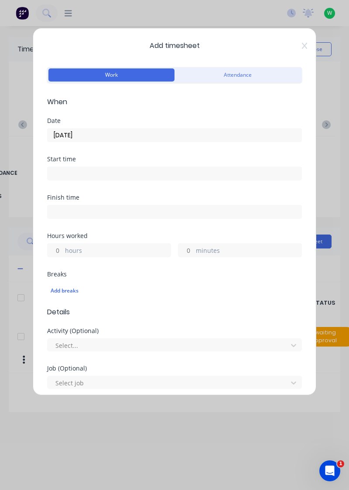
click at [133, 246] on label "hours" at bounding box center [118, 251] width 106 height 11
click at [63, 246] on input "hours" at bounding box center [55, 250] width 15 height 13
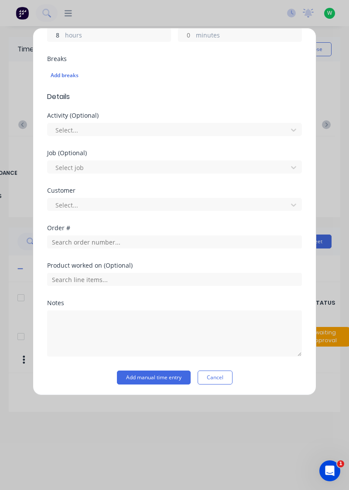
type input "8"
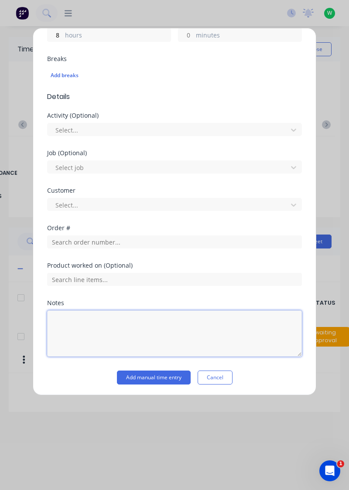
click at [117, 319] on textarea at bounding box center [174, 333] width 255 height 46
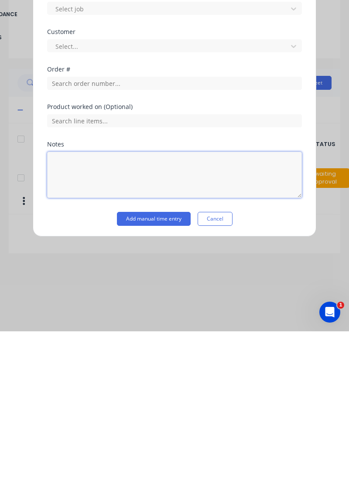
scroll to position [8, 0]
type textarea "Annual leave"
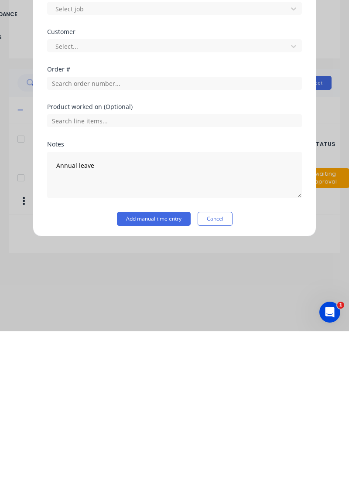
click at [157, 374] on button "Add manual time entry" at bounding box center [154, 378] width 74 height 14
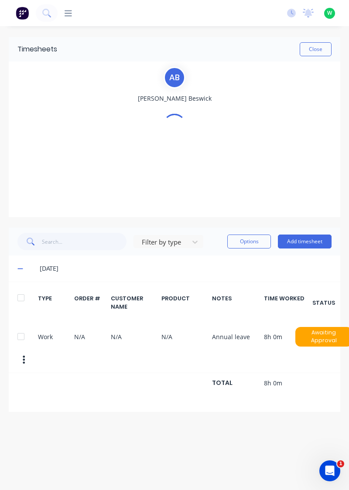
scroll to position [0, 0]
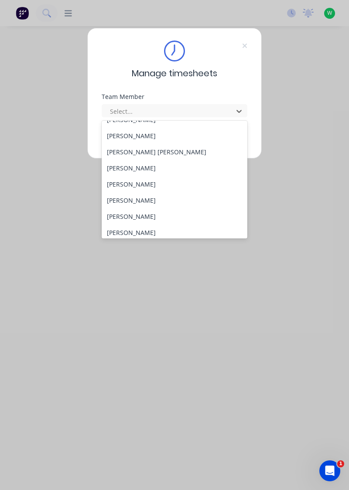
scroll to position [334, 0]
click at [148, 170] on div "[PERSON_NAME]" at bounding box center [175, 168] width 146 height 16
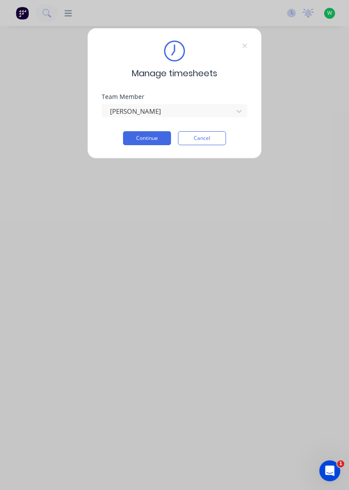
click at [152, 140] on button "Continue" at bounding box center [147, 138] width 48 height 14
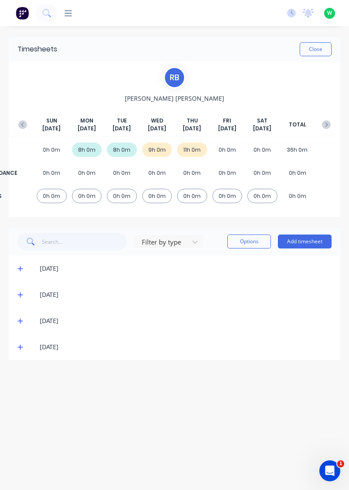
click at [19, 346] on icon at bounding box center [20, 347] width 6 height 6
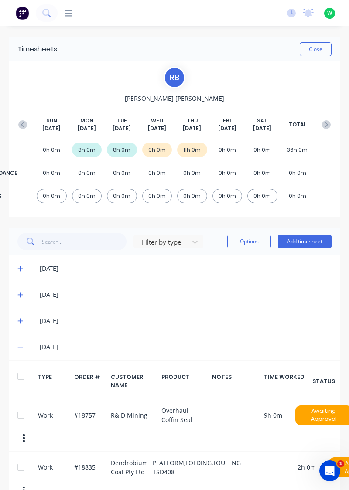
scroll to position [20, 0]
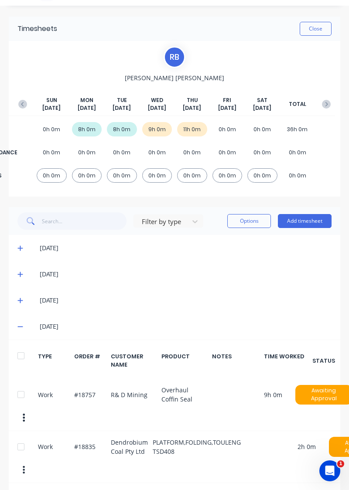
click at [20, 298] on icon at bounding box center [20, 300] width 6 height 6
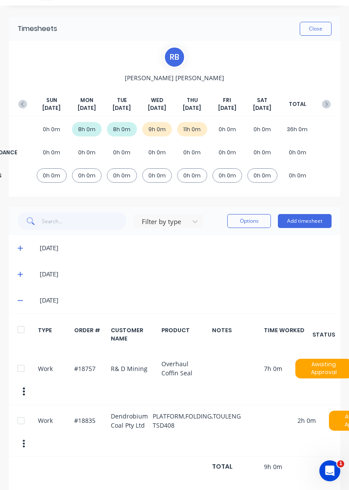
scroll to position [0, 0]
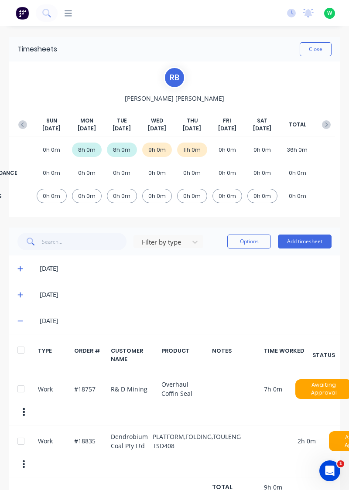
click at [20, 321] on icon at bounding box center [19, 321] width 5 height 1
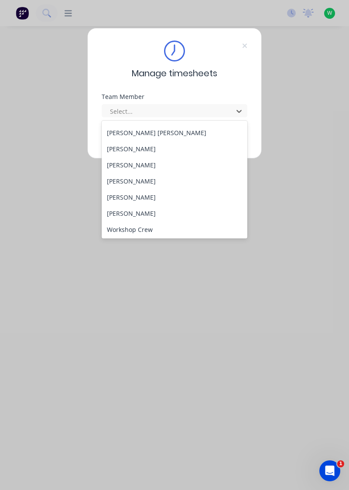
scroll to position [354, 0]
click at [127, 164] on div "[PERSON_NAME]" at bounding box center [175, 164] width 146 height 16
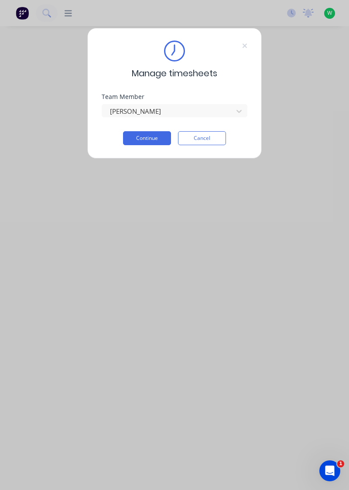
click at [153, 140] on button "Continue" at bounding box center [147, 138] width 48 height 14
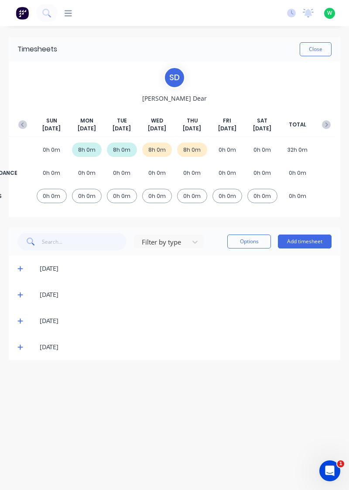
click at [19, 351] on span at bounding box center [21, 347] width 8 height 9
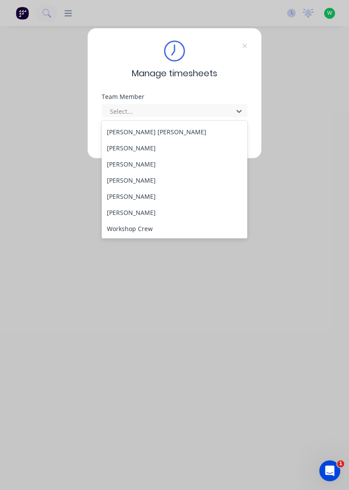
scroll to position [353, 0]
click at [133, 179] on div "[PERSON_NAME]" at bounding box center [175, 181] width 146 height 16
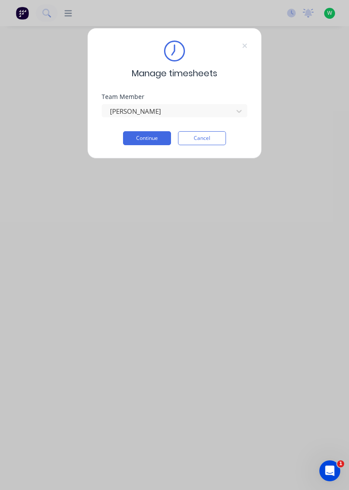
click at [144, 143] on button "Continue" at bounding box center [147, 138] width 48 height 14
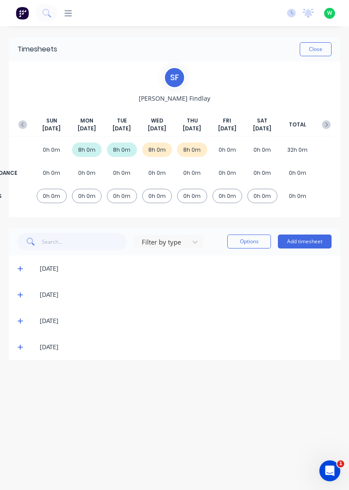
click at [21, 347] on icon at bounding box center [20, 347] width 6 height 6
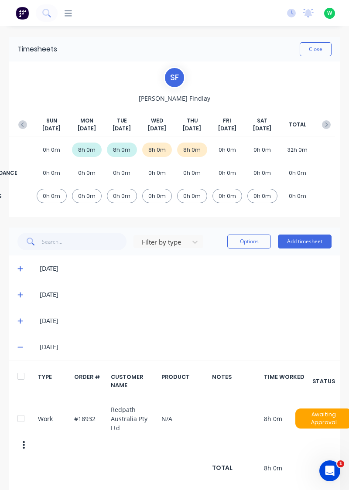
click at [18, 319] on icon at bounding box center [20, 321] width 6 height 6
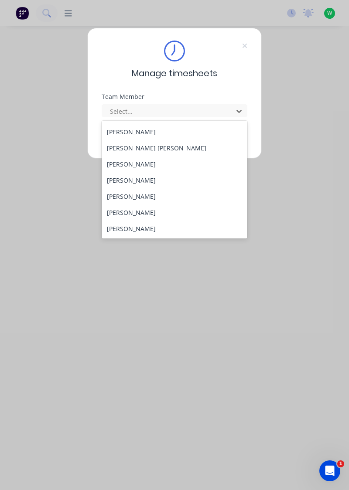
scroll to position [354, 0]
click at [137, 198] on div "[PERSON_NAME]" at bounding box center [175, 196] width 146 height 16
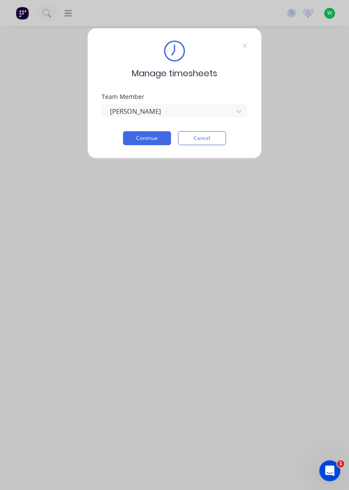
click at [164, 132] on button "Continue" at bounding box center [147, 138] width 48 height 14
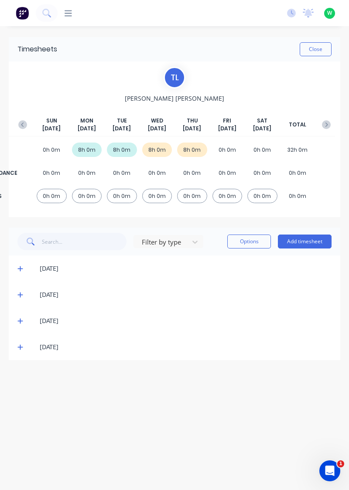
click at [18, 349] on icon at bounding box center [20, 347] width 6 height 6
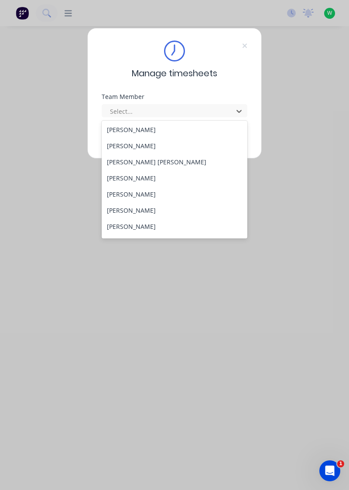
scroll to position [354, 0]
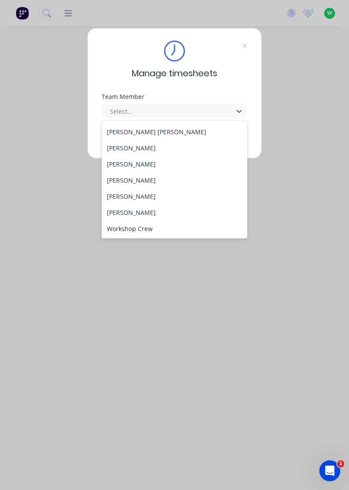
click at [135, 213] on div "[PERSON_NAME]" at bounding box center [175, 212] width 146 height 16
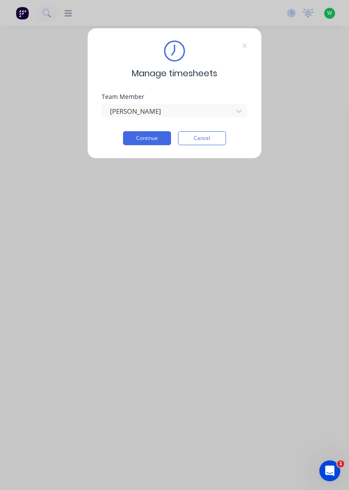
click at [157, 137] on button "Continue" at bounding box center [147, 138] width 48 height 14
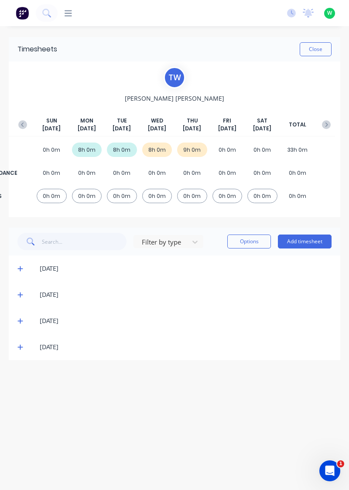
click at [20, 350] on span at bounding box center [21, 347] width 8 height 9
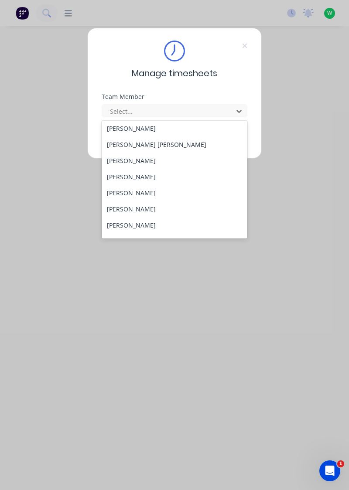
scroll to position [354, 0]
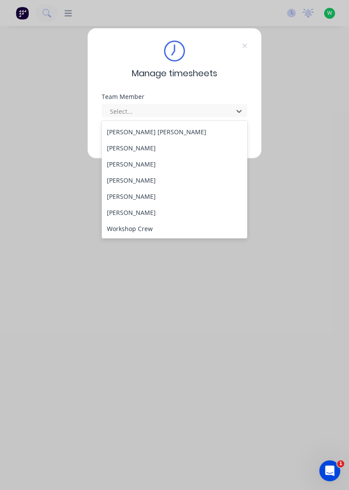
click at [85, 262] on div "Manage timesheets Team Member 29 results available. Use Up and Down to choose o…" at bounding box center [174, 245] width 349 height 490
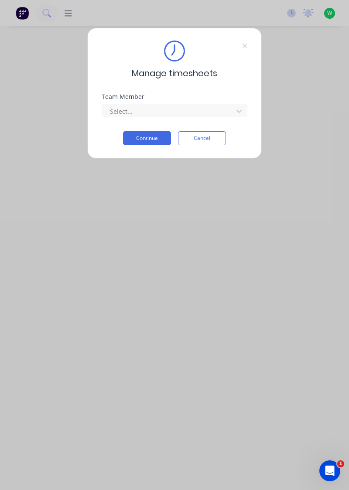
click at [244, 36] on div "Manage timesheets Team Member Select... Continue Cancel" at bounding box center [174, 93] width 174 height 131
